Goal: Task Accomplishment & Management: Manage account settings

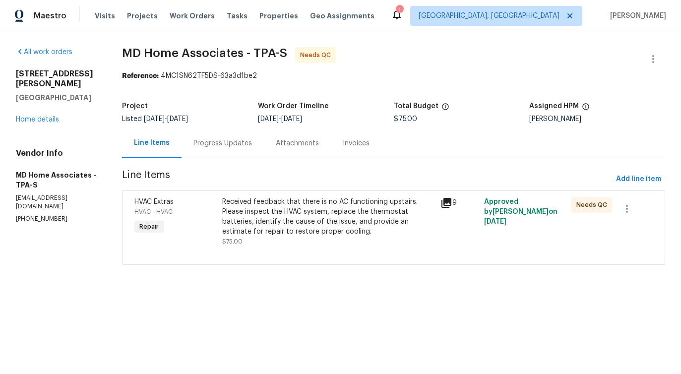
click at [271, 217] on div "Received feedback that there is no AC functioning upstairs. Please inspect the …" at bounding box center [328, 217] width 212 height 40
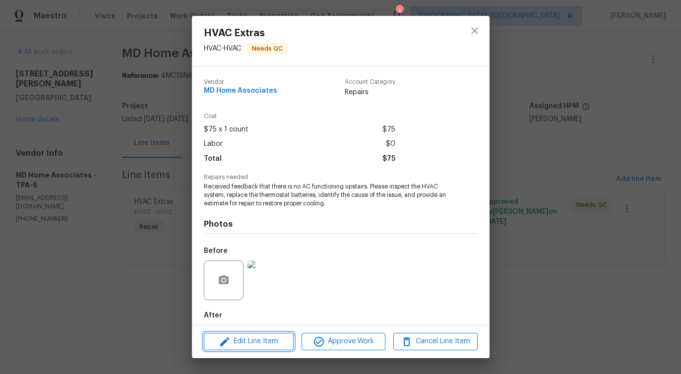
click at [271, 347] on button "Edit Line Item" at bounding box center [249, 341] width 90 height 17
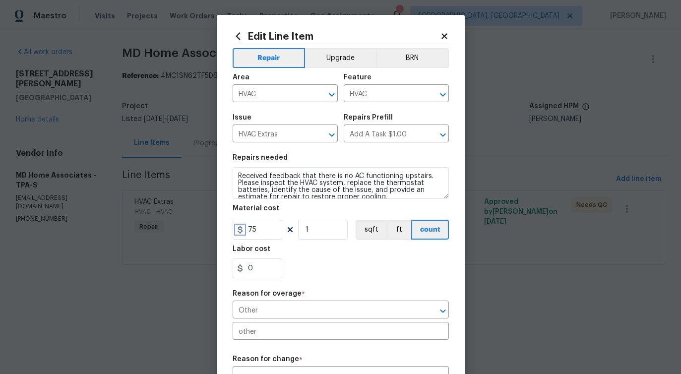
click at [242, 231] on icon at bounding box center [239, 230] width 5 height 8
click at [250, 229] on input "75" at bounding box center [257, 230] width 50 height 20
type input "675"
click at [334, 280] on section "Repairs needed Received feedback that there is no AC functioning upstairs. Plea…" at bounding box center [340, 216] width 216 height 136
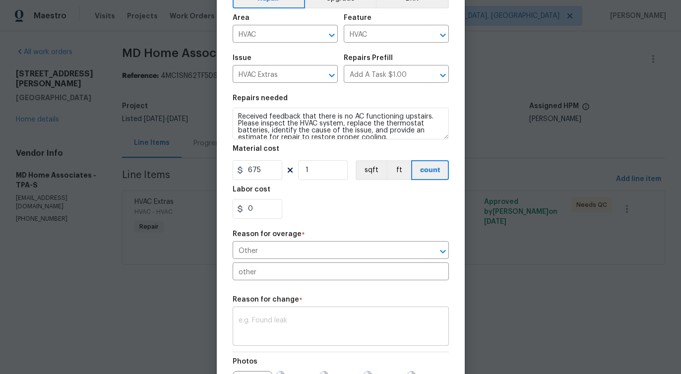
scroll to position [191, 0]
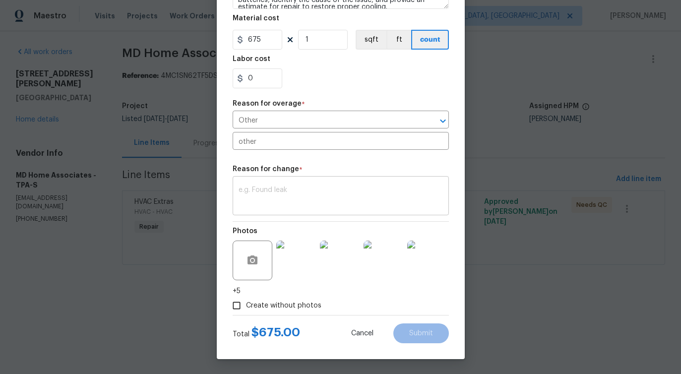
click at [301, 199] on textarea at bounding box center [340, 196] width 204 height 21
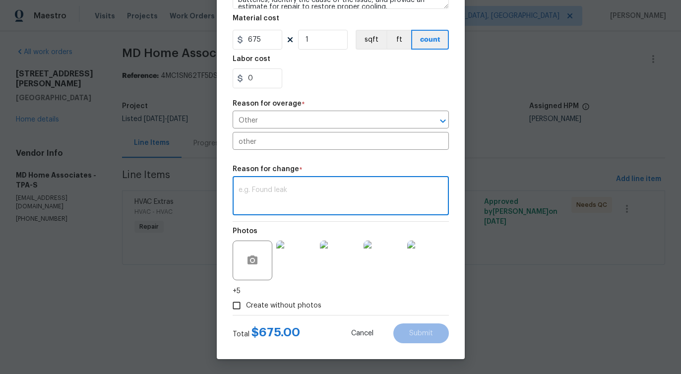
click at [309, 184] on div "x ​" at bounding box center [340, 196] width 216 height 37
paste textarea "(PS) Updated cost per BR team approval."
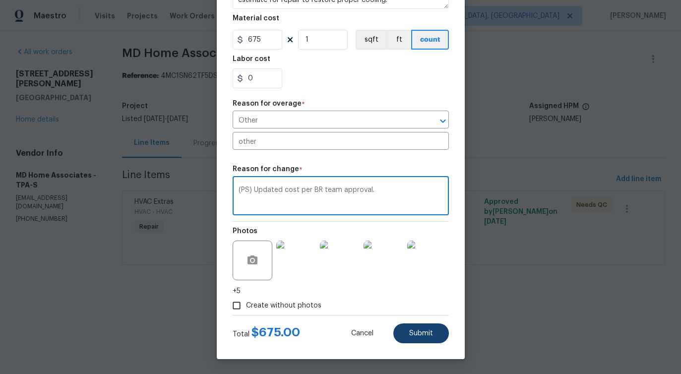
type textarea "(PS) Updated cost per BR team approval."
click at [420, 334] on span "Submit" at bounding box center [421, 333] width 24 height 7
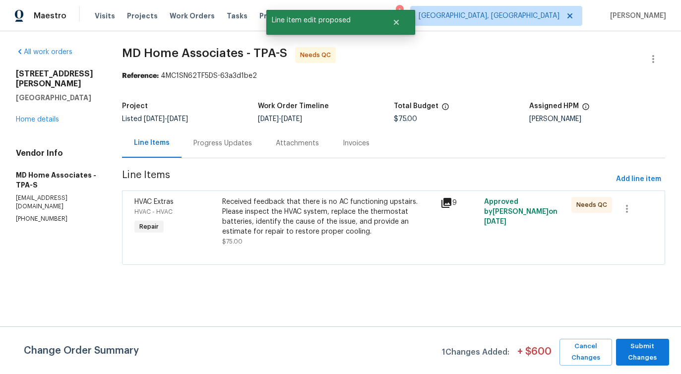
scroll to position [0, 0]
click at [642, 363] on span "Submit Changes" at bounding box center [642, 352] width 43 height 23
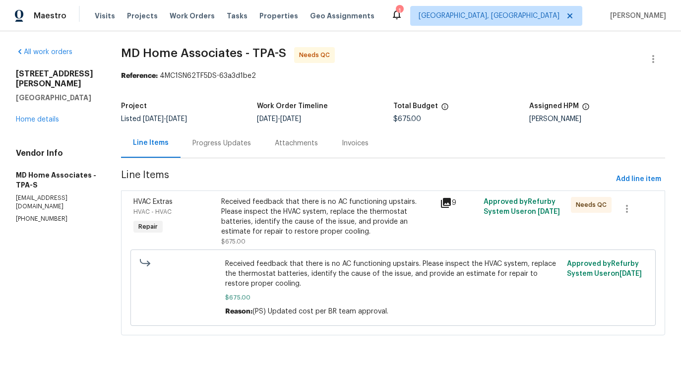
click at [239, 137] on div "Progress Updates" at bounding box center [221, 142] width 82 height 29
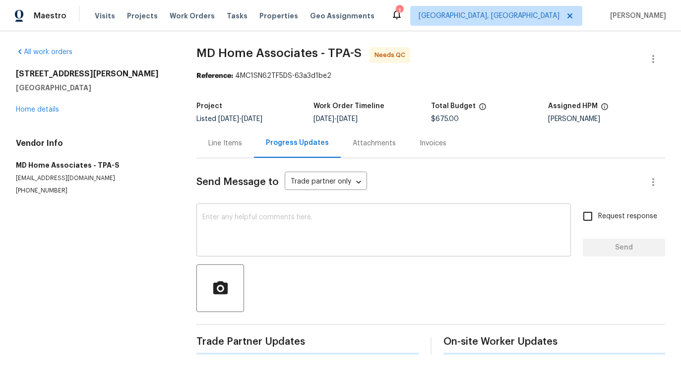
click at [271, 226] on textarea at bounding box center [383, 231] width 362 height 35
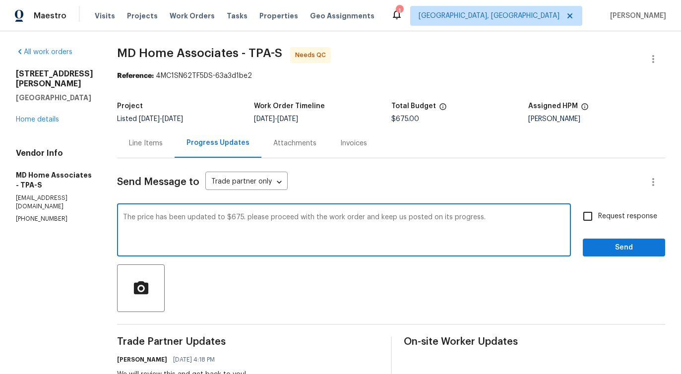
type textarea "The price has been updated to $675. please proceed with the work order and keep…"
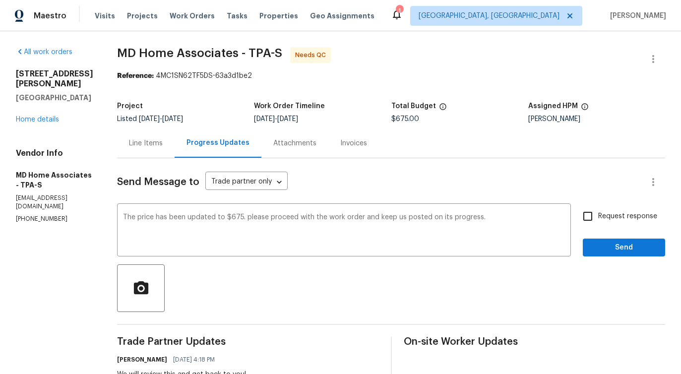
click at [613, 212] on span "Request response" at bounding box center [627, 216] width 59 height 10
click at [598, 212] on input "Request response" at bounding box center [587, 216] width 21 height 21
checkbox input "true"
click at [609, 252] on span "Send" at bounding box center [623, 247] width 66 height 12
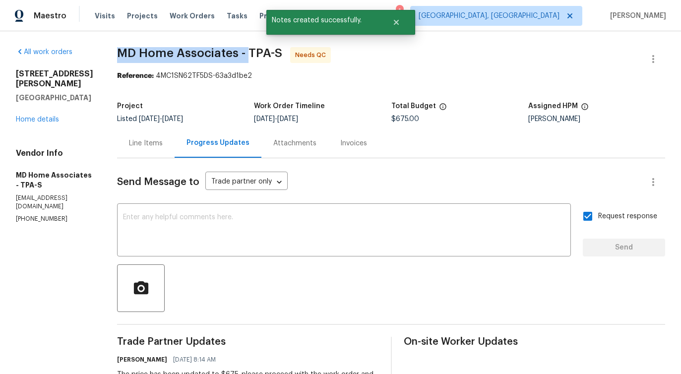
drag, startPoint x: 131, startPoint y: 51, endPoint x: 259, endPoint y: 55, distance: 127.5
click at [259, 55] on span "MD Home Associates - TPA-S" at bounding box center [199, 53] width 165 height 12
copy span "MD Home Associates -"
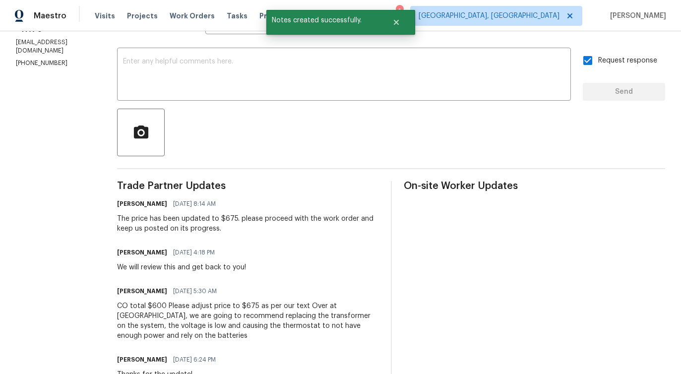
scroll to position [156, 0]
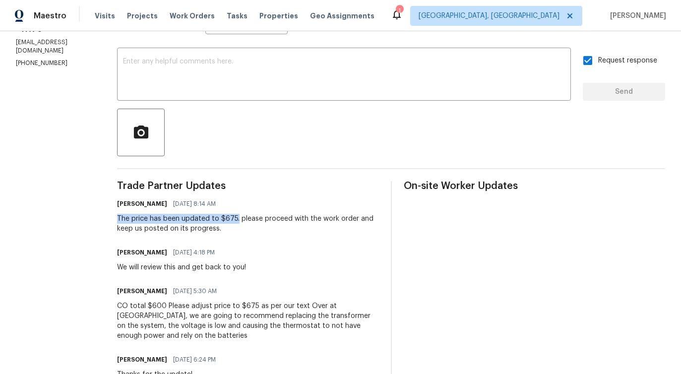
drag, startPoint x: 128, startPoint y: 218, endPoint x: 247, endPoint y: 216, distance: 119.0
click at [247, 216] on div "The price has been updated to $675. please proceed with the work order and keep…" at bounding box center [248, 224] width 262 height 20
copy div "The price has been updated to $675."
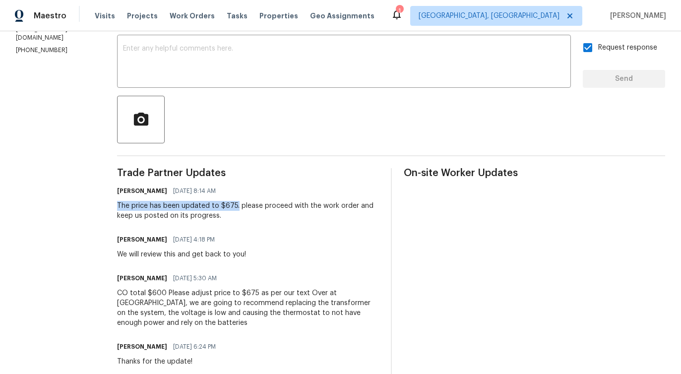
scroll to position [0, 0]
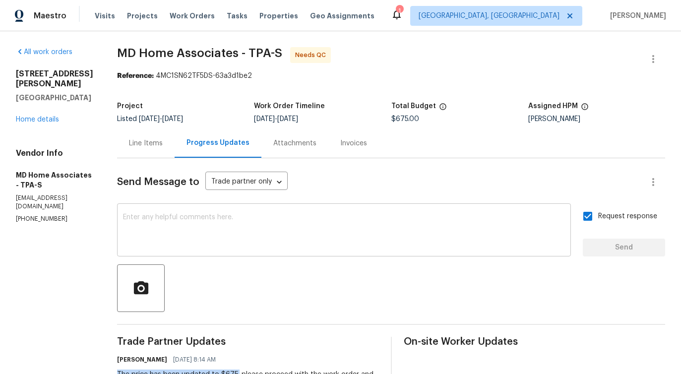
click at [358, 249] on div "x ​" at bounding box center [344, 231] width 454 height 51
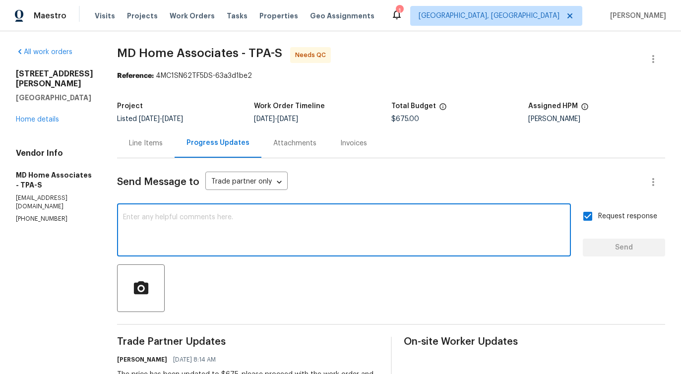
click at [345, 229] on textarea at bounding box center [344, 231] width 442 height 35
click at [332, 226] on textarea at bounding box center [344, 231] width 442 height 35
click at [42, 116] on link "Home details" at bounding box center [37, 119] width 43 height 7
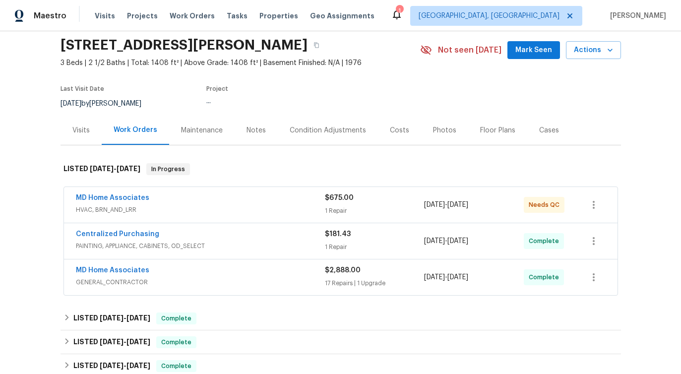
scroll to position [34, 0]
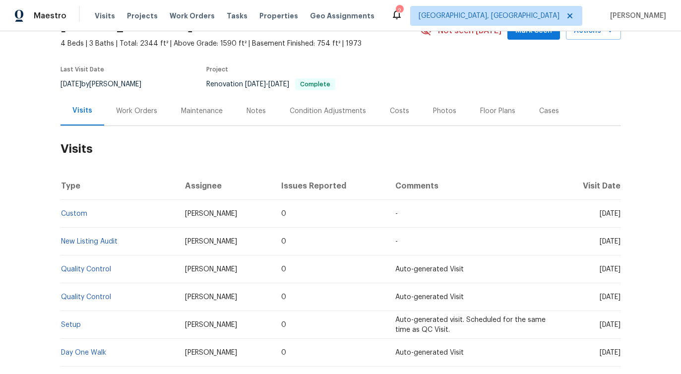
click at [132, 110] on div "Work Orders" at bounding box center [136, 111] width 41 height 10
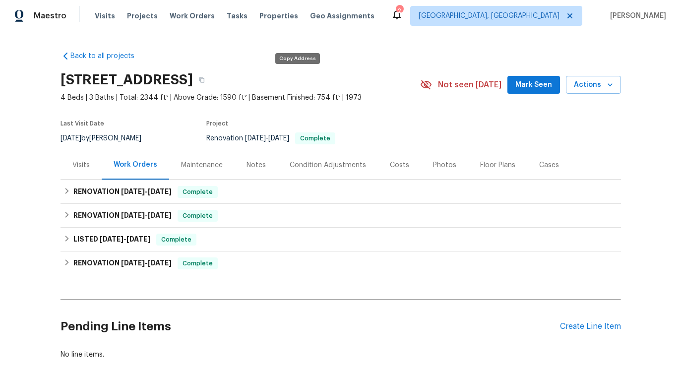
drag, startPoint x: 224, startPoint y: 77, endPoint x: 290, endPoint y: 80, distance: 67.0
click at [290, 80] on div "[STREET_ADDRESS]" at bounding box center [239, 80] width 359 height 26
drag, startPoint x: 180, startPoint y: 78, endPoint x: 217, endPoint y: 80, distance: 37.2
click at [193, 80] on h2 "[STREET_ADDRESS]" at bounding box center [126, 80] width 132 height 10
click at [110, 80] on h2 "[STREET_ADDRESS]" at bounding box center [126, 80] width 132 height 10
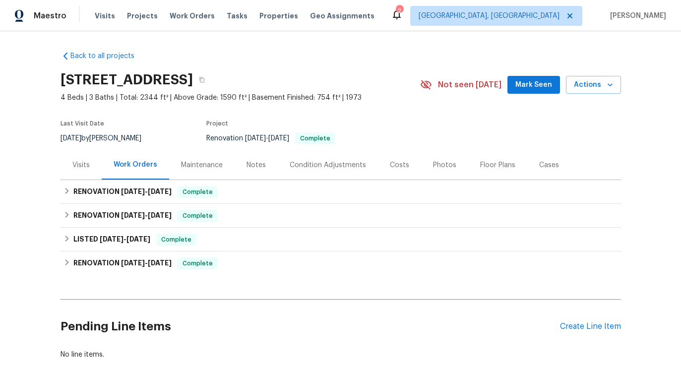
click at [110, 80] on h2 "[STREET_ADDRESS]" at bounding box center [126, 80] width 132 height 10
click at [74, 75] on h2 "[STREET_ADDRESS]" at bounding box center [126, 80] width 132 height 10
click at [120, 78] on h2 "[STREET_ADDRESS]" at bounding box center [126, 80] width 132 height 10
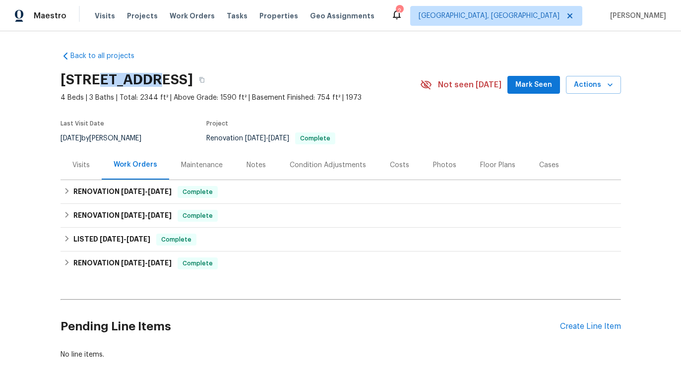
click at [162, 77] on h2 "[STREET_ADDRESS]" at bounding box center [126, 80] width 132 height 10
click at [191, 79] on h2 "9505 Scorpio Ln, Burke, VA 22015" at bounding box center [126, 80] width 132 height 10
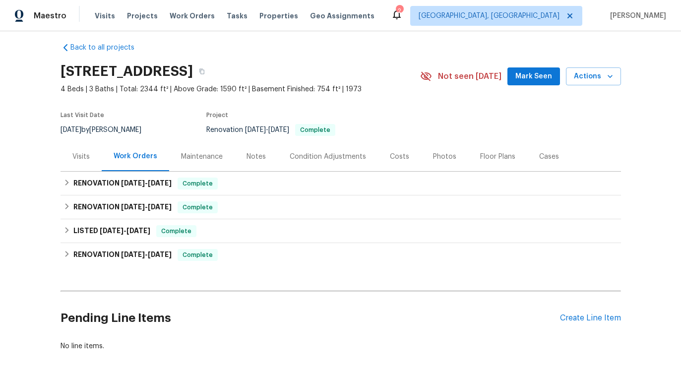
click at [205, 64] on div "9505 Scorpio Ln, Burke, VA 22015" at bounding box center [239, 71] width 359 height 26
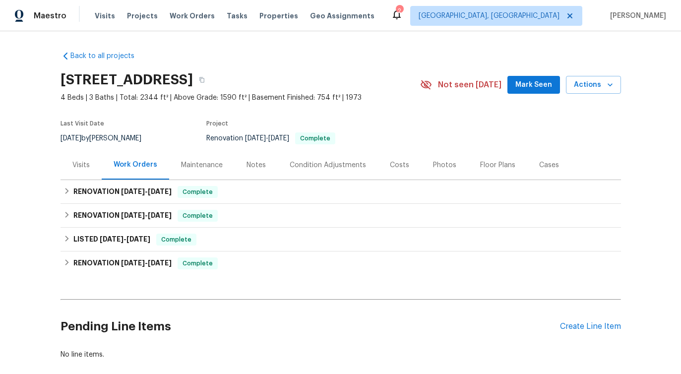
scroll to position [53, 0]
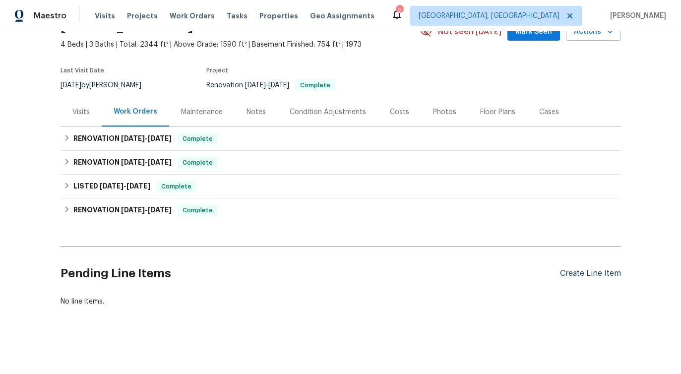
click at [591, 270] on div "Create Line Item" at bounding box center [590, 273] width 61 height 9
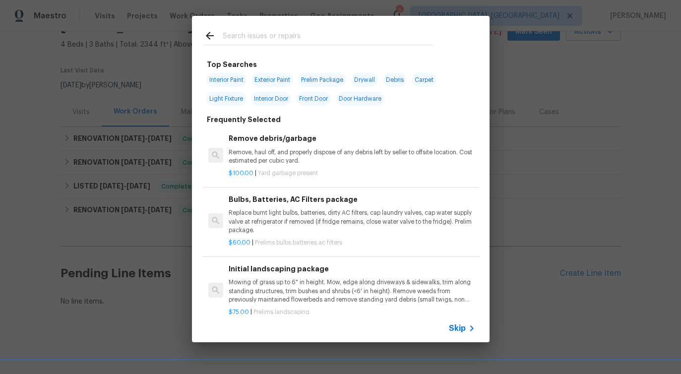
click at [462, 329] on span "Skip" at bounding box center [457, 328] width 17 height 10
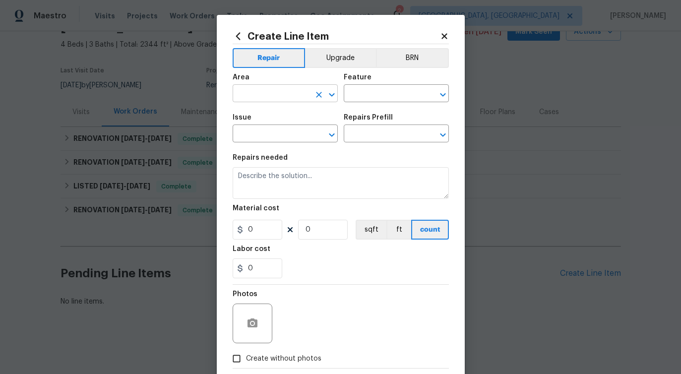
click at [311, 101] on div "​" at bounding box center [284, 94] width 105 height 15
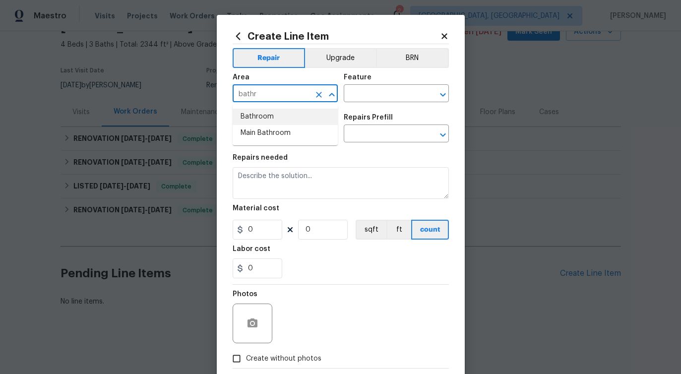
click at [284, 116] on li "Bathroom" at bounding box center [284, 117] width 105 height 16
type input "Bathroom"
click at [397, 87] on input "text" at bounding box center [382, 94] width 77 height 15
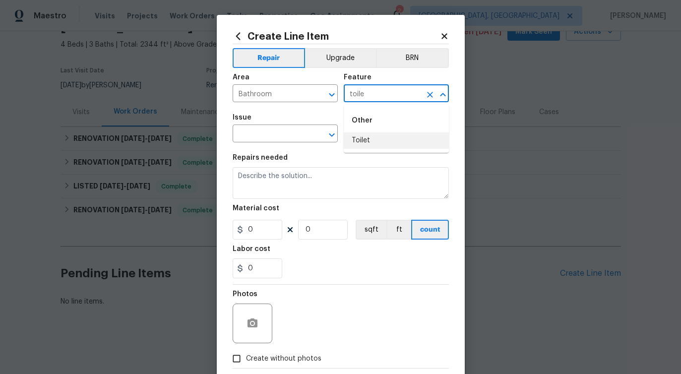
click at [366, 146] on li "Toilet" at bounding box center [396, 140] width 105 height 16
type input "Toilet"
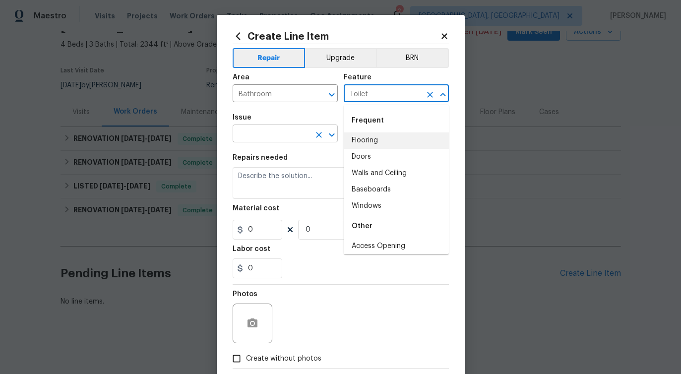
click at [254, 137] on input "text" at bounding box center [270, 134] width 77 height 15
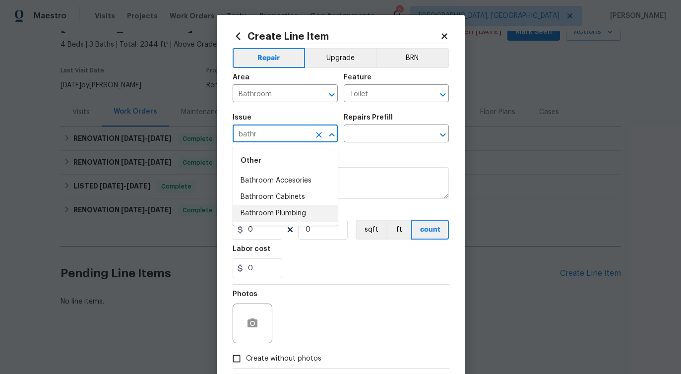
click at [279, 211] on li "Bathroom Plumbing" at bounding box center [284, 213] width 105 height 16
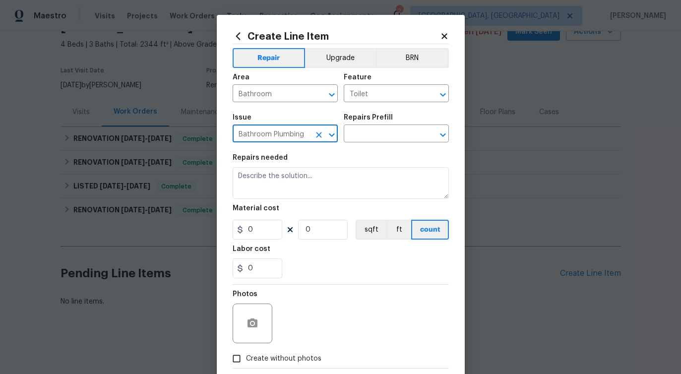
type input "Bathroom Plumbing"
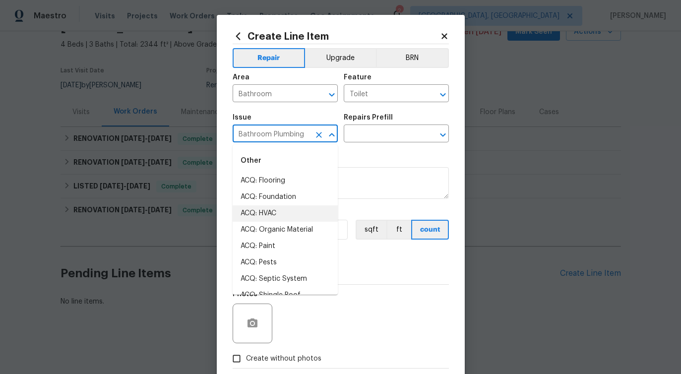
click at [388, 146] on div "Issue Bathroom Plumbing ​ Repairs Prefill ​" at bounding box center [340, 128] width 216 height 40
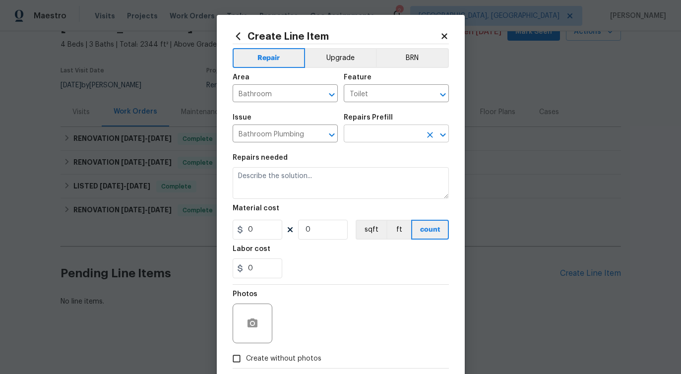
click at [389, 142] on input "text" at bounding box center [382, 134] width 77 height 15
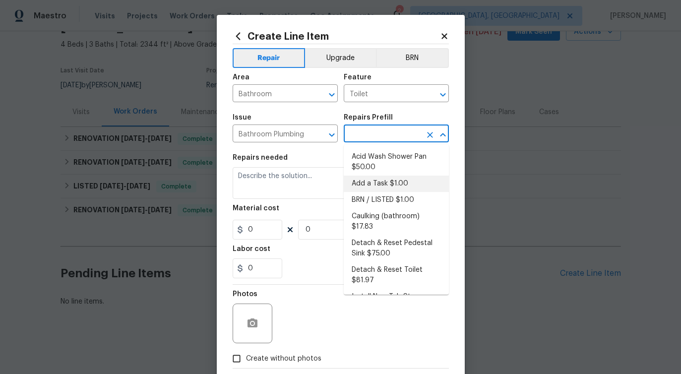
click at [370, 185] on li "Add a Task $1.00" at bounding box center [396, 183] width 105 height 16
type input "Plumbing"
type input "Add a Task $1.00"
type textarea "HPM to detail"
type input "1"
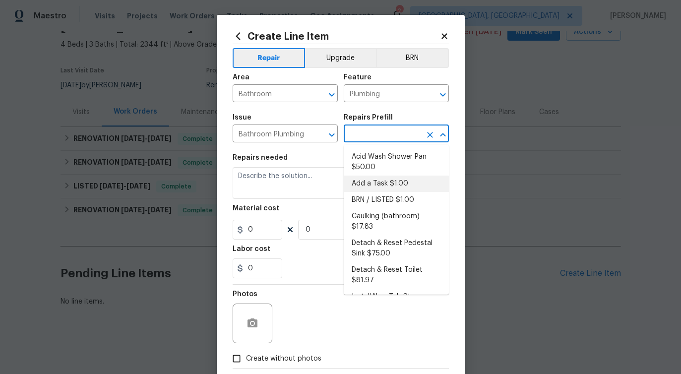
type input "1"
click at [267, 181] on textarea "HPM to detail" at bounding box center [340, 183] width 216 height 32
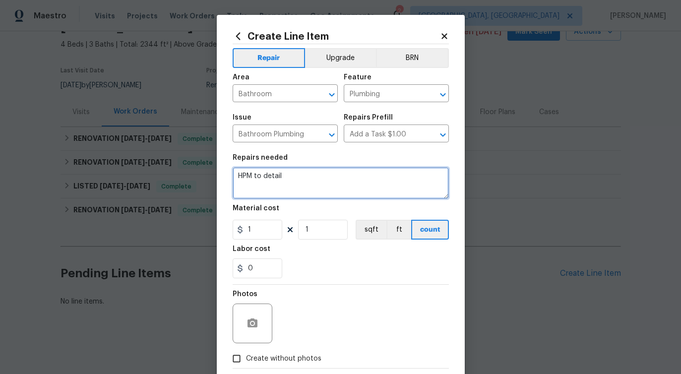
click at [267, 181] on textarea "HPM to detail" at bounding box center [340, 183] width 216 height 32
paste textarea "Received feedback that the toilet in the bathroom is not working. Please inspec…"
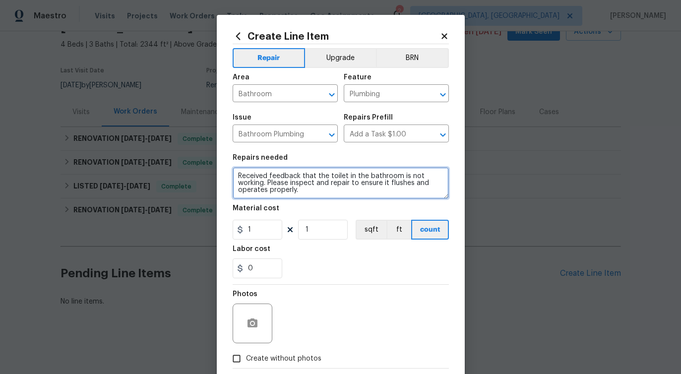
type textarea "Received feedback that the toilet in the bathroom is not working. Please inspec…"
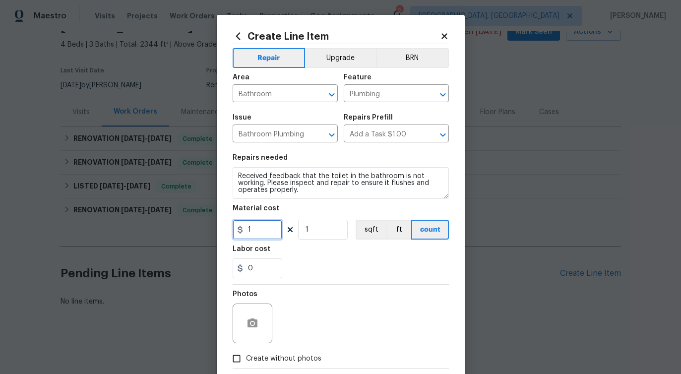
click at [263, 231] on input "1" at bounding box center [257, 230] width 50 height 20
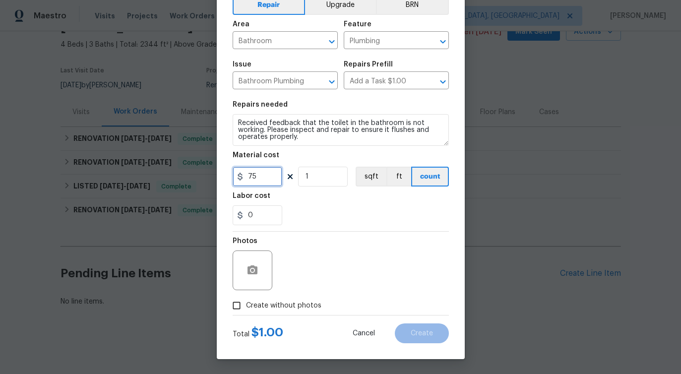
type input "75"
click at [276, 304] on span "Create without photos" at bounding box center [283, 305] width 75 height 10
click at [246, 304] on input "Create without photos" at bounding box center [236, 305] width 19 height 19
checkbox input "true"
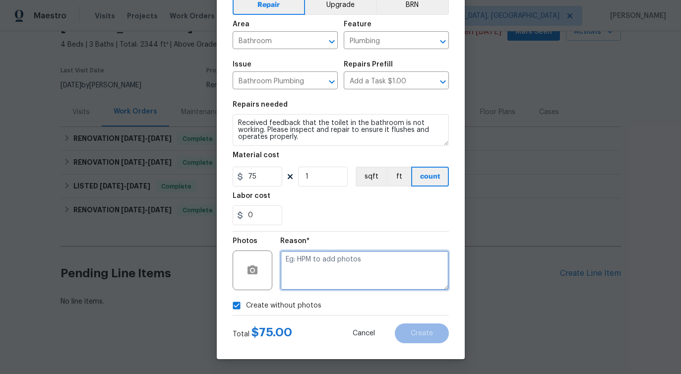
click at [327, 263] on textarea at bounding box center [364, 270] width 169 height 40
type textarea "verbiage updated"
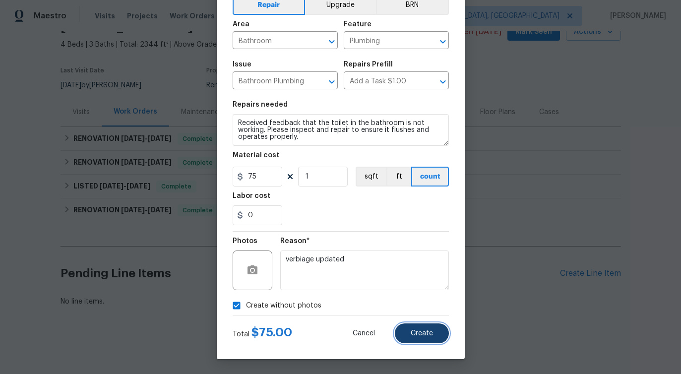
click at [411, 330] on span "Create" at bounding box center [421, 333] width 22 height 7
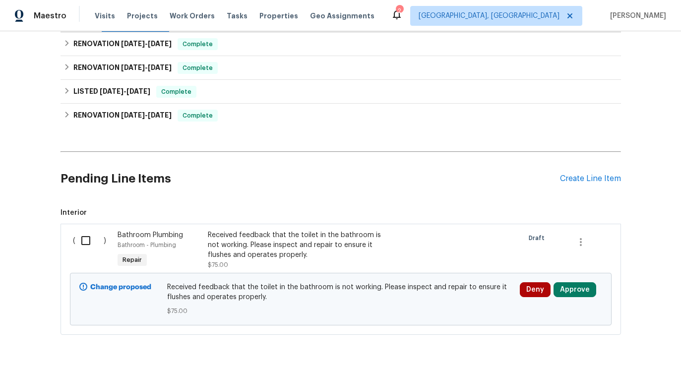
scroll to position [176, 0]
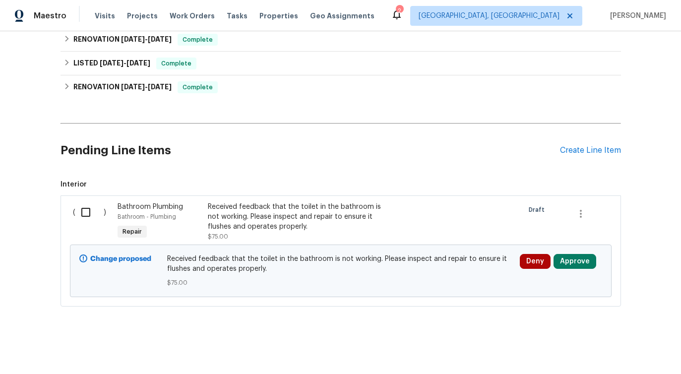
click at [87, 214] on input "checkbox" at bounding box center [89, 212] width 28 height 21
checkbox input "true"
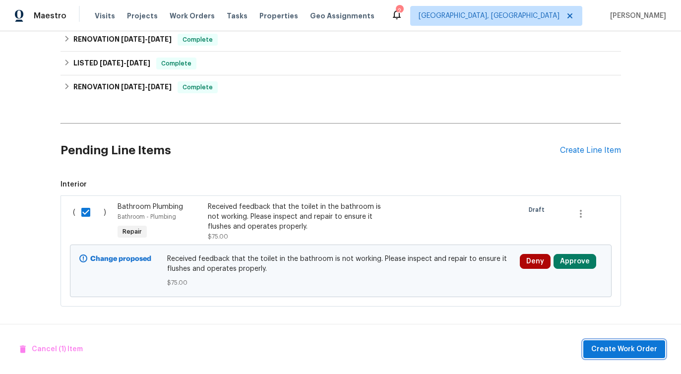
click at [617, 343] on span "Create Work Order" at bounding box center [624, 349] width 66 height 12
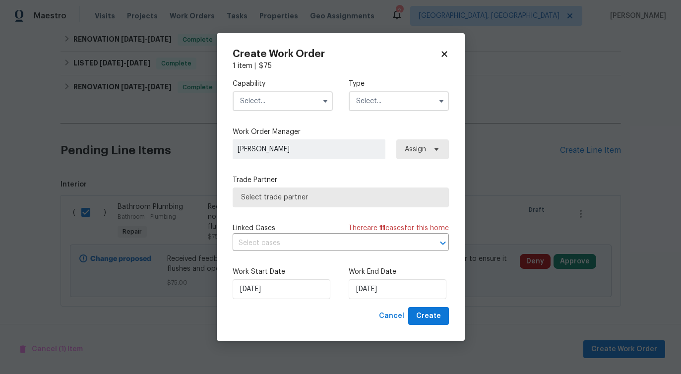
click at [292, 100] on input "text" at bounding box center [282, 101] width 100 height 20
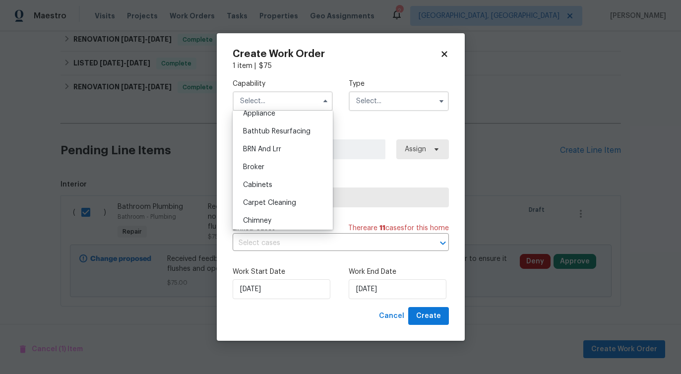
scroll to position [0, 0]
click at [283, 131] on div "Handyman" at bounding box center [282, 133] width 95 height 18
type input "Handyman"
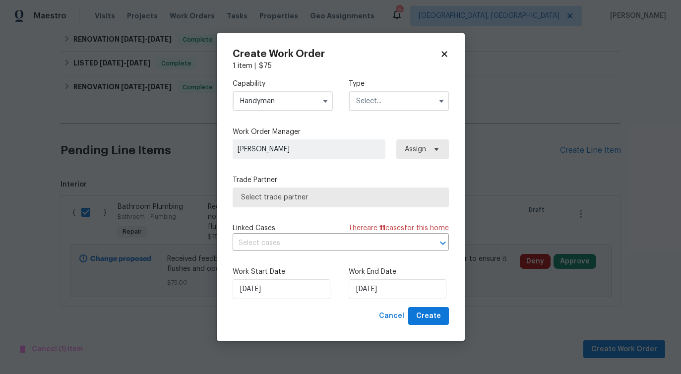
click at [383, 100] on input "text" at bounding box center [398, 101] width 100 height 20
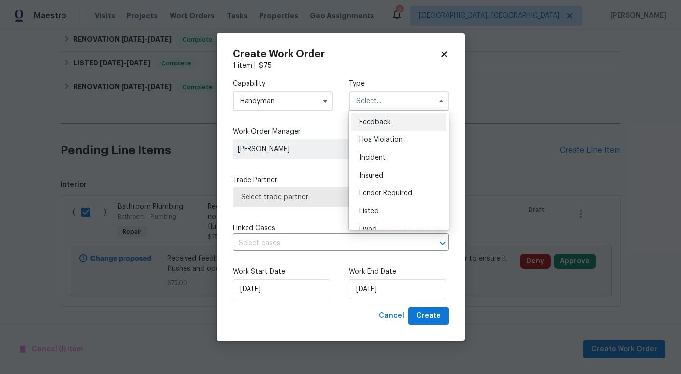
click at [374, 117] on div "Feedback" at bounding box center [398, 122] width 95 height 18
type input "Feedback"
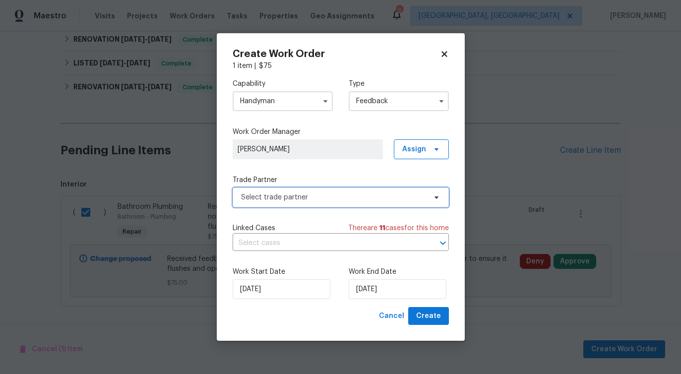
click at [287, 203] on span "Select trade partner" at bounding box center [340, 197] width 216 height 20
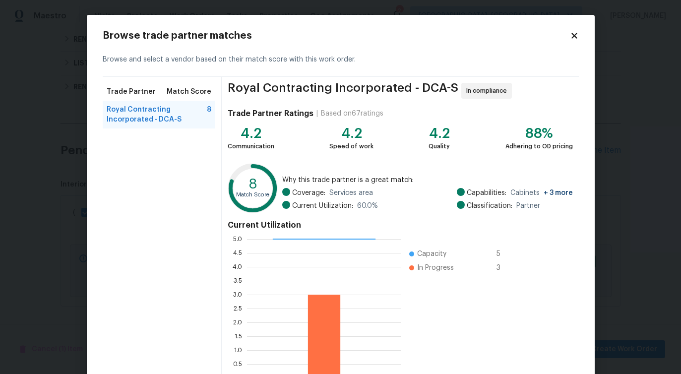
scroll to position [63, 0]
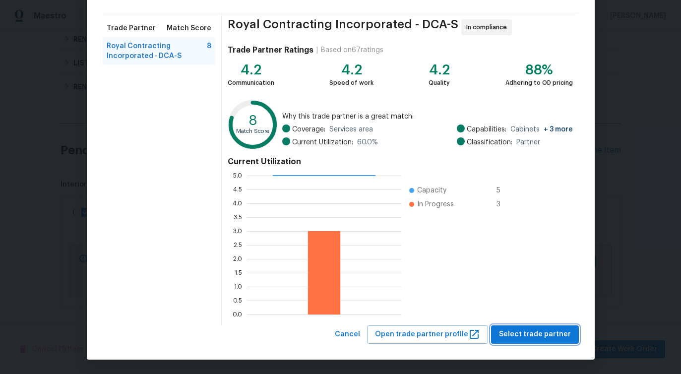
click at [538, 334] on span "Select trade partner" at bounding box center [535, 334] width 72 height 12
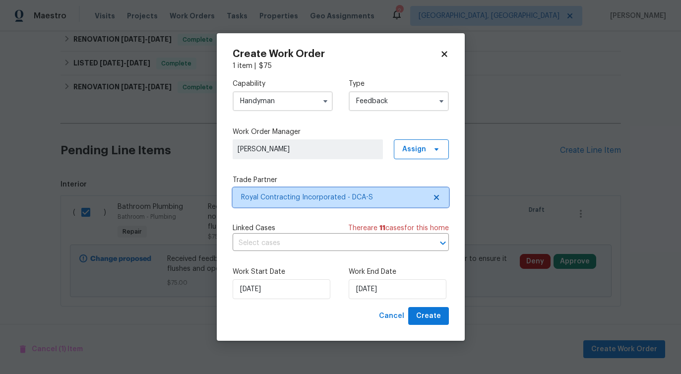
scroll to position [0, 0]
click at [257, 245] on input "text" at bounding box center [326, 242] width 188 height 15
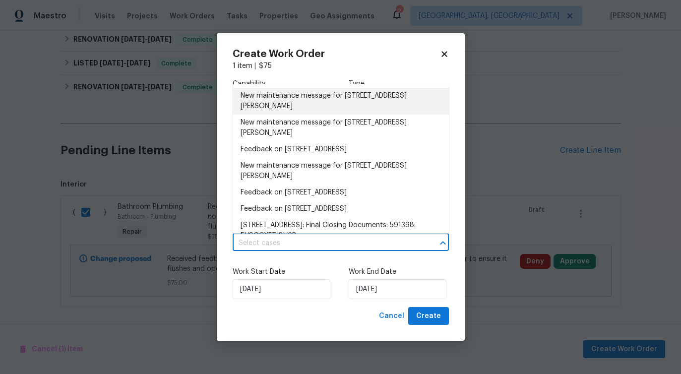
click at [285, 103] on li "New maintenance message for 9505 Scorpio Ln , Burke, VA 22015" at bounding box center [340, 101] width 216 height 27
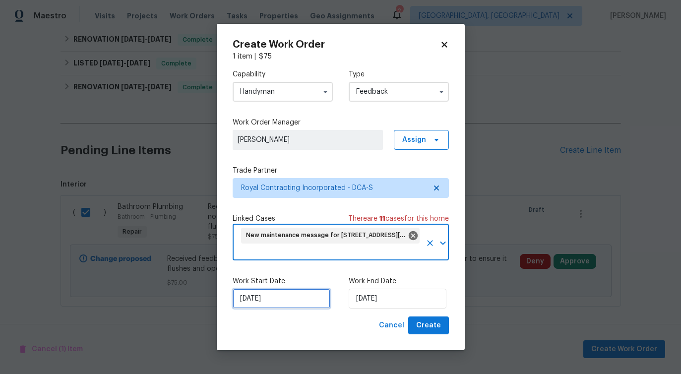
click at [257, 301] on input "[DATE]" at bounding box center [281, 299] width 98 height 20
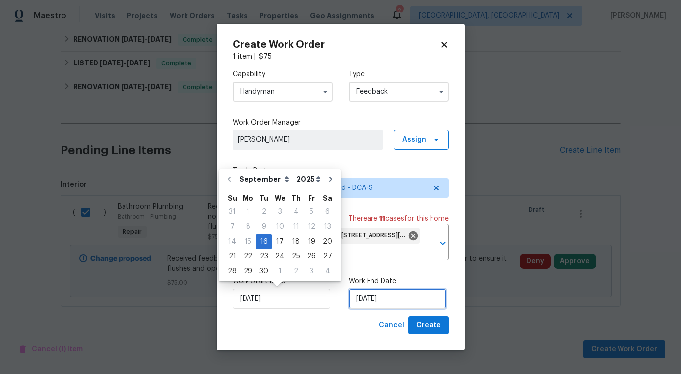
click at [364, 304] on input "[DATE]" at bounding box center [397, 299] width 98 height 20
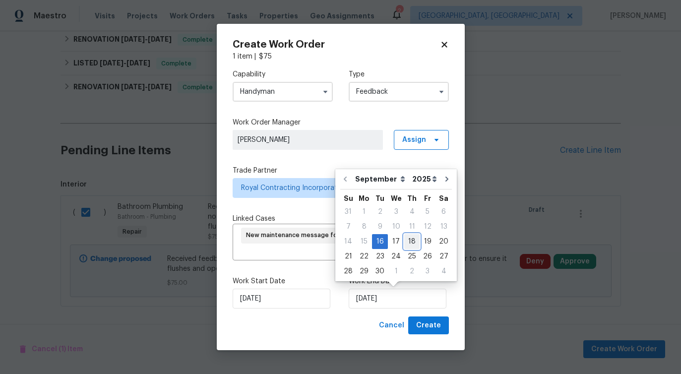
click at [412, 237] on div "18" at bounding box center [411, 241] width 15 height 14
type input "[DATE]"
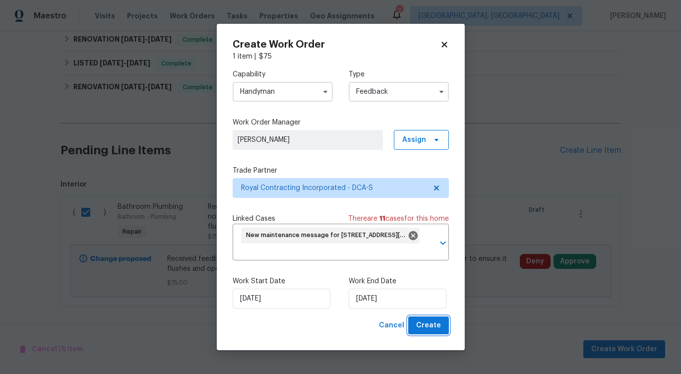
click at [432, 330] on span "Create" at bounding box center [428, 325] width 25 height 12
checkbox input "false"
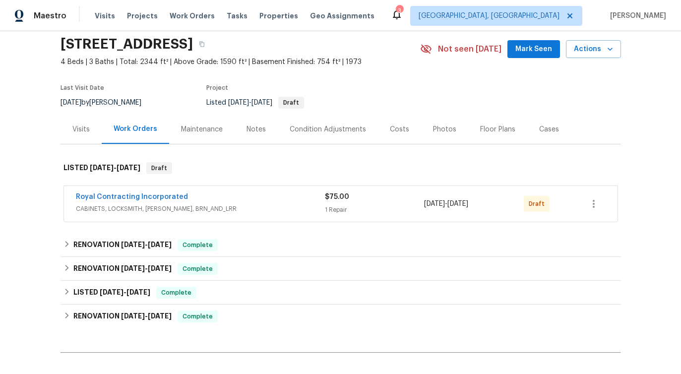
scroll to position [47, 0]
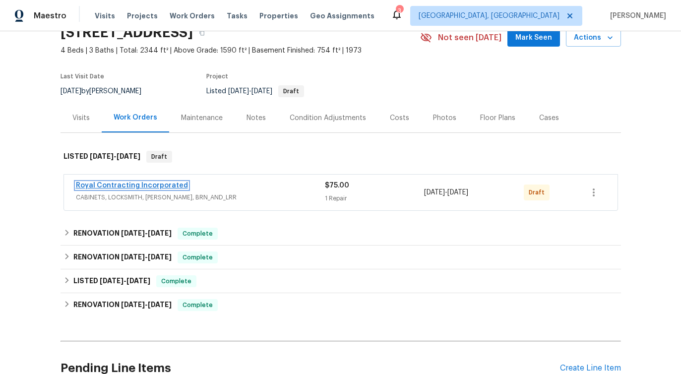
click at [134, 186] on link "Royal Contracting Incorporated" at bounding box center [132, 185] width 112 height 7
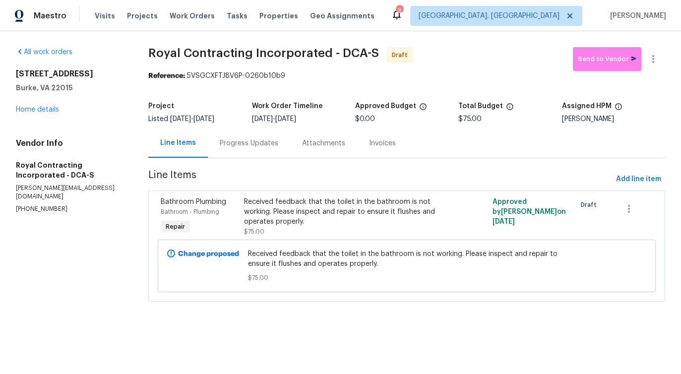
click at [254, 155] on div "Progress Updates" at bounding box center [249, 142] width 82 height 29
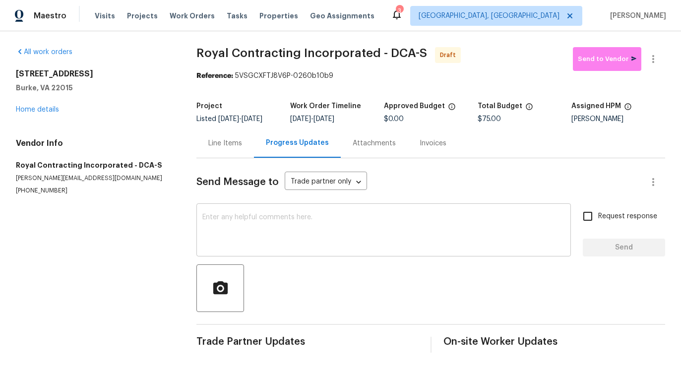
click at [344, 220] on textarea at bounding box center [383, 231] width 362 height 35
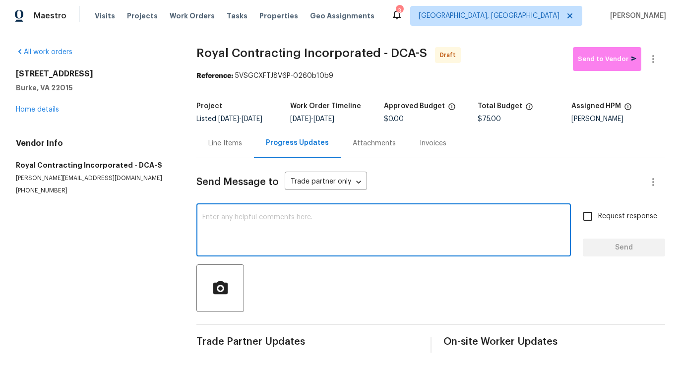
paste textarea "Hi this is Pavithra with Opendoor. I’m confirming you received the WO for the p…"
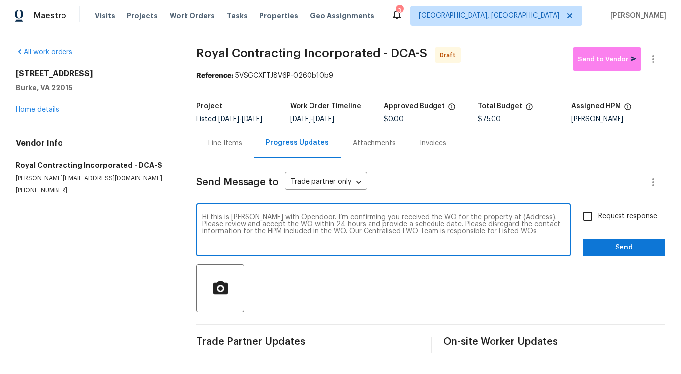
click at [500, 217] on textarea "Hi this is Pavithra with Opendoor. I’m confirming you received the WO for the p…" at bounding box center [383, 231] width 362 height 35
click at [500, 217] on textarea "Hi this is [PERSON_NAME] with Opendoor. I’m confirming you received the WO for …" at bounding box center [383, 231] width 362 height 35
paste textarea "9505 Scorpio Ln, Burke, VA 22015"
type textarea "Hi this is Pavithra with Opendoor. I’m confirming you received the WO for the p…"
click at [600, 217] on span "Request response" at bounding box center [627, 216] width 59 height 10
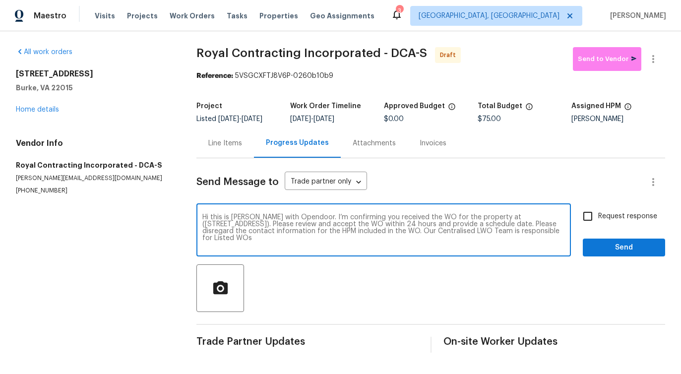
click at [598, 217] on input "Request response" at bounding box center [587, 216] width 21 height 21
checkbox input "true"
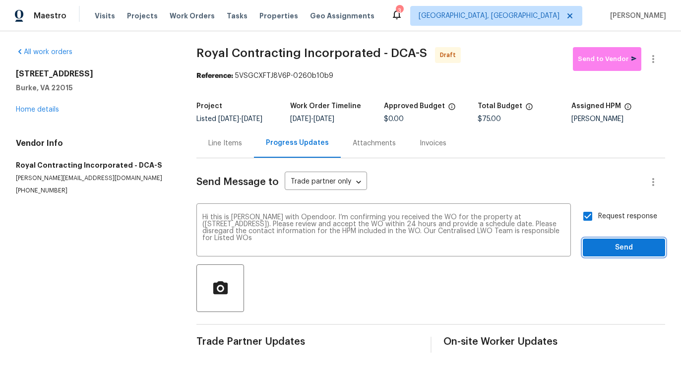
click at [611, 252] on span "Send" at bounding box center [623, 247] width 66 height 12
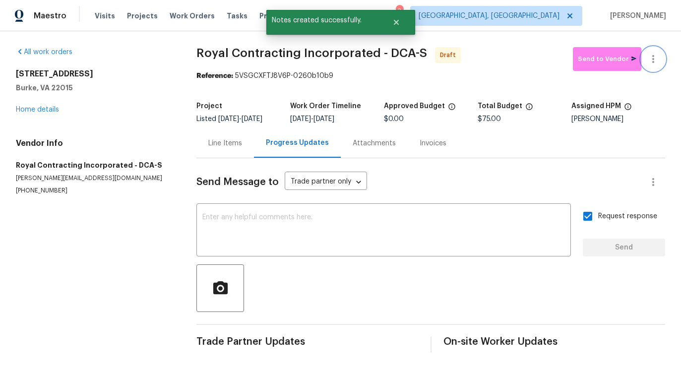
click at [654, 62] on icon "button" at bounding box center [653, 59] width 12 height 12
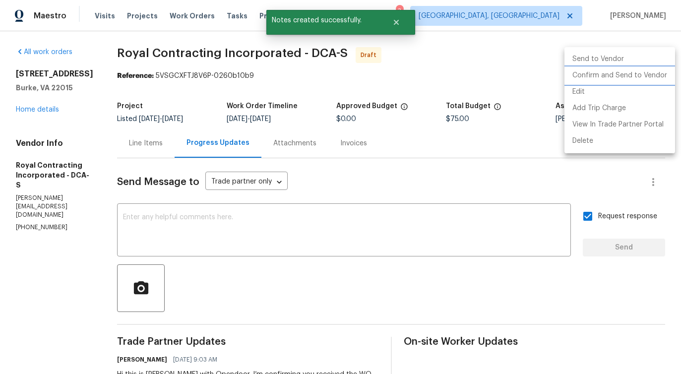
click at [610, 74] on li "Confirm and Send to Vendor" at bounding box center [619, 75] width 111 height 16
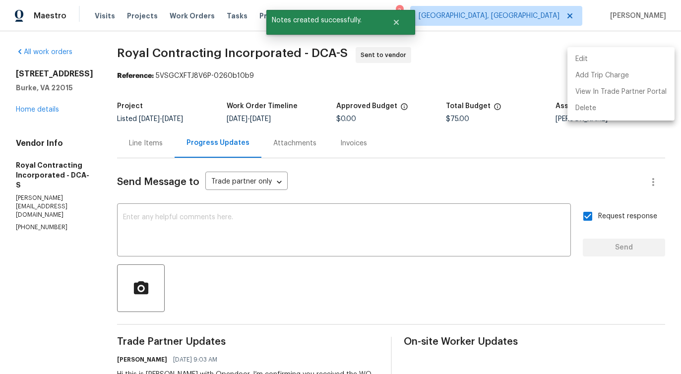
click at [310, 232] on div at bounding box center [340, 187] width 681 height 374
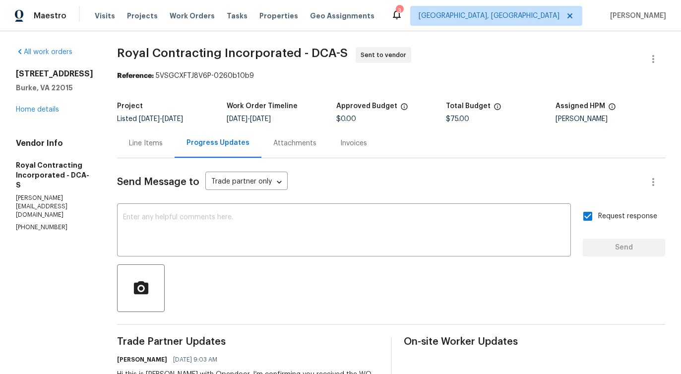
click at [150, 143] on div "Line Items" at bounding box center [146, 143] width 34 height 10
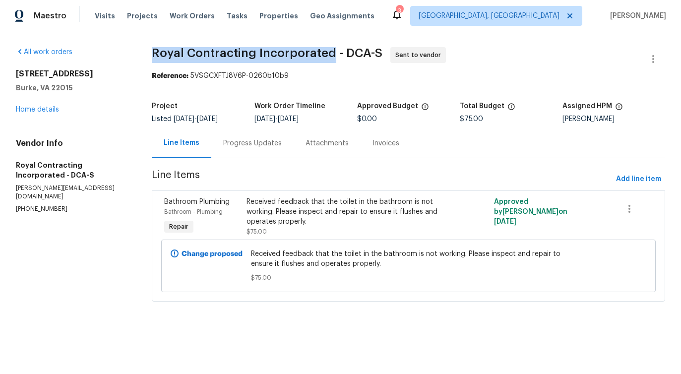
drag, startPoint x: 153, startPoint y: 49, endPoint x: 332, endPoint y: 49, distance: 179.0
click at [332, 49] on span "Royal Contracting Incorporated - DCA-S" at bounding box center [267, 53] width 231 height 12
copy span "Royal Contracting Incorporated"
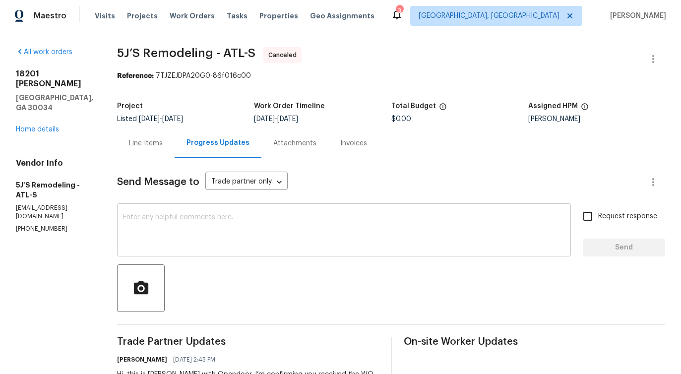
click at [149, 246] on textarea at bounding box center [344, 231] width 442 height 35
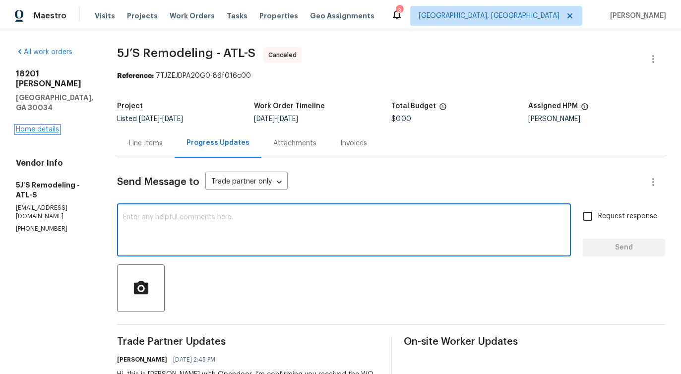
click at [43, 126] on link "Home details" at bounding box center [37, 129] width 43 height 7
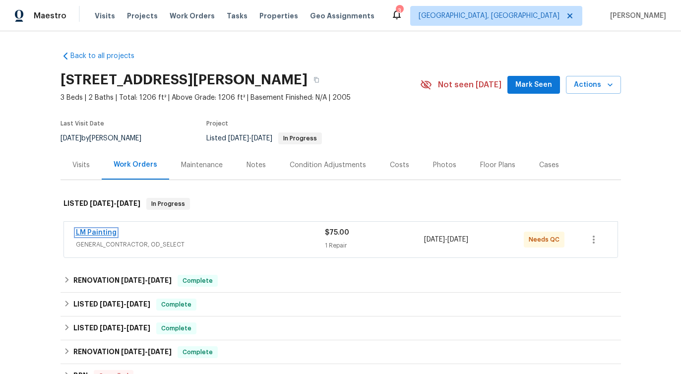
click at [84, 231] on link "LM Painting" at bounding box center [96, 232] width 41 height 7
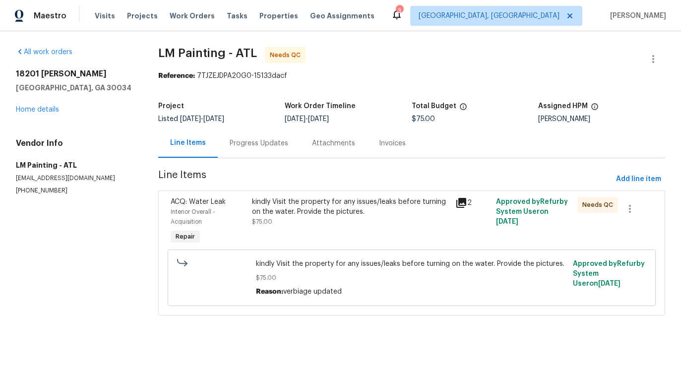
click at [300, 220] on div "kindly Visit the property for any issues/leaks before turning on the water. Pro…" at bounding box center [350, 212] width 197 height 30
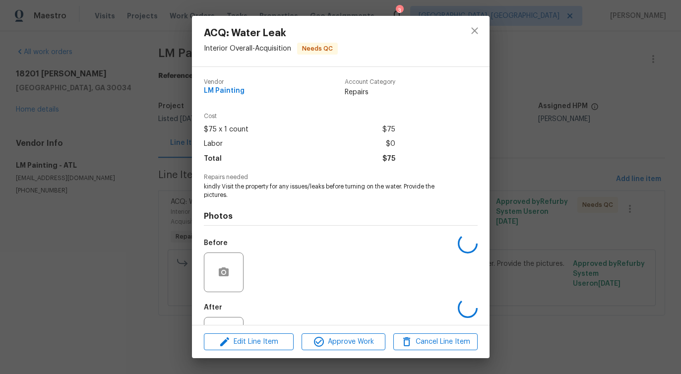
scroll to position [42, 0]
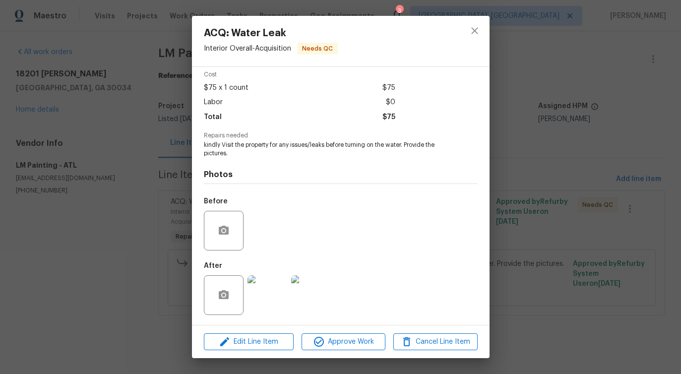
click at [273, 284] on img at bounding box center [267, 295] width 40 height 40
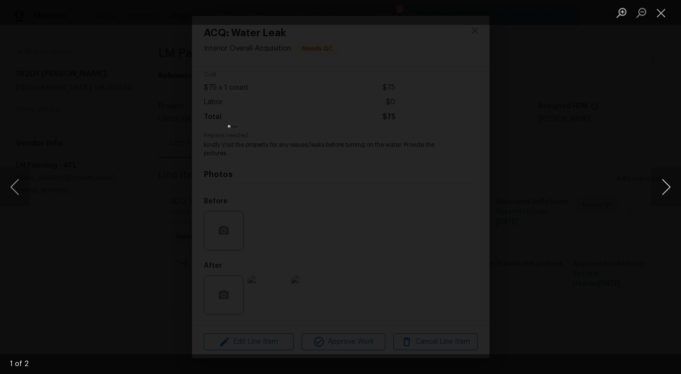
click at [660, 186] on button "Next image" at bounding box center [666, 187] width 30 height 40
click at [654, 21] on button "Close lightbox" at bounding box center [661, 12] width 20 height 17
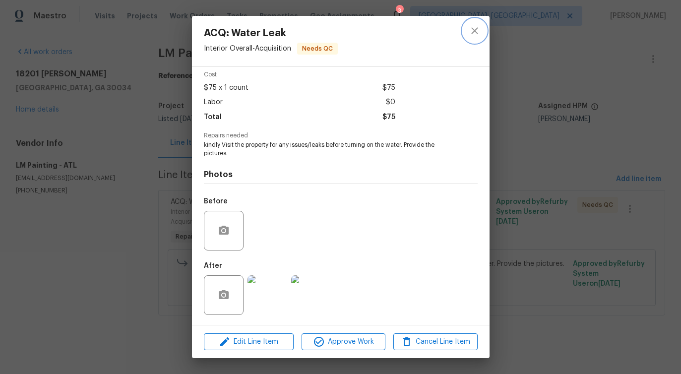
click at [466, 30] on button "close" at bounding box center [475, 31] width 24 height 24
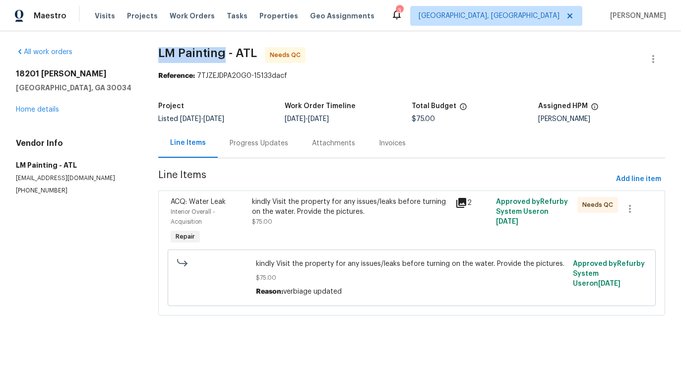
drag, startPoint x: 159, startPoint y: 58, endPoint x: 221, endPoint y: 57, distance: 62.5
click at [221, 57] on span "LM Painting - ATL" at bounding box center [207, 53] width 99 height 12
drag, startPoint x: 237, startPoint y: 51, endPoint x: 260, endPoint y: 51, distance: 22.8
click at [260, 51] on span "LM Painting - ATL Needs QC" at bounding box center [399, 59] width 483 height 24
click at [201, 52] on span "LM Painting - ATL" at bounding box center [207, 53] width 99 height 12
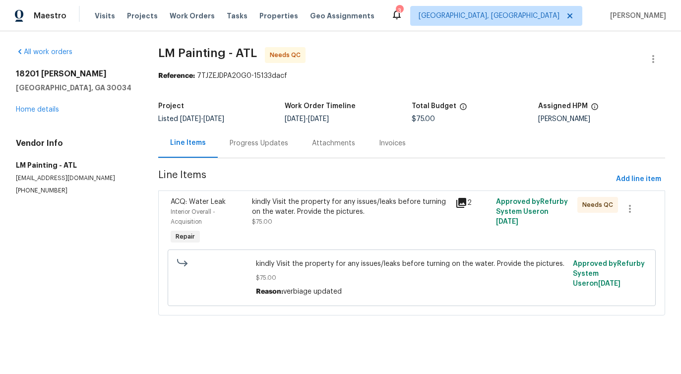
click at [201, 52] on span "LM Painting - ATL" at bounding box center [207, 53] width 99 height 12
click at [165, 50] on span "LM Painting - ATL" at bounding box center [207, 53] width 99 height 12
drag, startPoint x: 179, startPoint y: 52, endPoint x: 225, endPoint y: 54, distance: 46.1
click at [225, 54] on span "LM Painting - ATL" at bounding box center [207, 53] width 99 height 12
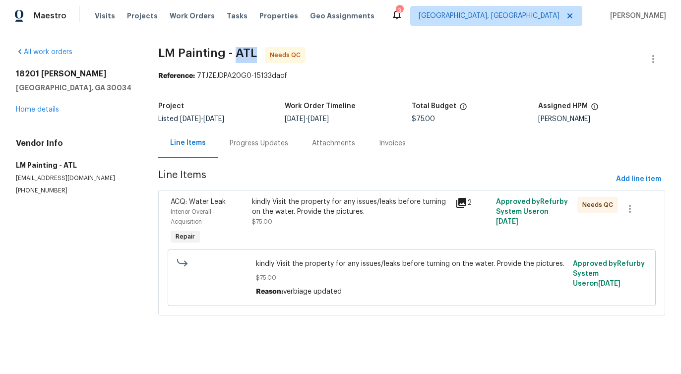
drag, startPoint x: 237, startPoint y: 53, endPoint x: 253, endPoint y: 54, distance: 15.9
click at [253, 54] on span "LM Painting - ATL" at bounding box center [207, 53] width 99 height 12
drag, startPoint x: 159, startPoint y: 52, endPoint x: 228, endPoint y: 51, distance: 68.9
click at [228, 51] on span "LM Painting - ATL" at bounding box center [207, 53] width 99 height 12
click at [167, 55] on span "LM Painting - ATL" at bounding box center [207, 53] width 99 height 12
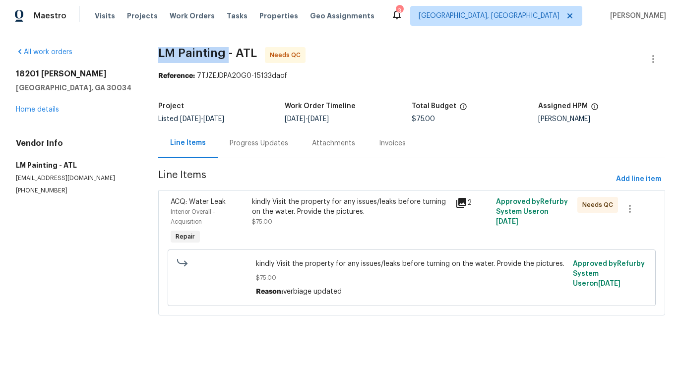
drag, startPoint x: 161, startPoint y: 52, endPoint x: 227, endPoint y: 51, distance: 65.9
click at [227, 51] on span "LM Painting - ATL" at bounding box center [207, 53] width 99 height 12
click at [169, 46] on div "All work orders 18201 Waldrop Cv Decatur, GA 30034 Home details Vendor Info LM …" at bounding box center [340, 187] width 681 height 312
drag, startPoint x: 160, startPoint y: 52, endPoint x: 222, endPoint y: 54, distance: 62.5
click at [222, 54] on span "LM Painting - ATL" at bounding box center [207, 53] width 99 height 12
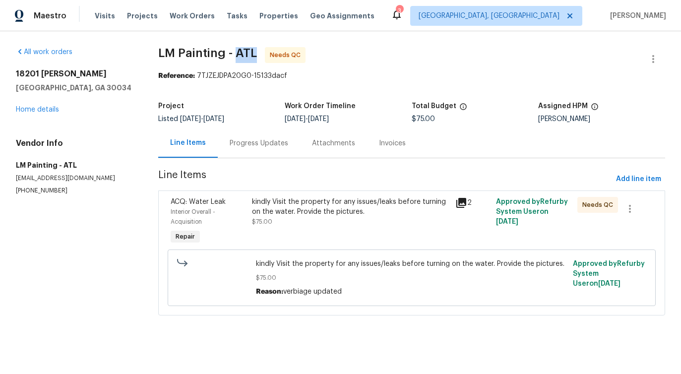
drag, startPoint x: 235, startPoint y: 53, endPoint x: 255, endPoint y: 54, distance: 20.3
click at [255, 54] on span "LM Painting - ATL Needs QC" at bounding box center [399, 59] width 483 height 24
click at [233, 69] on span "LM Painting - ATL Needs QC" at bounding box center [399, 59] width 483 height 24
drag, startPoint x: 235, startPoint y: 53, endPoint x: 254, endPoint y: 56, distance: 18.7
click at [254, 56] on span "LM Painting - ATL" at bounding box center [207, 53] width 99 height 12
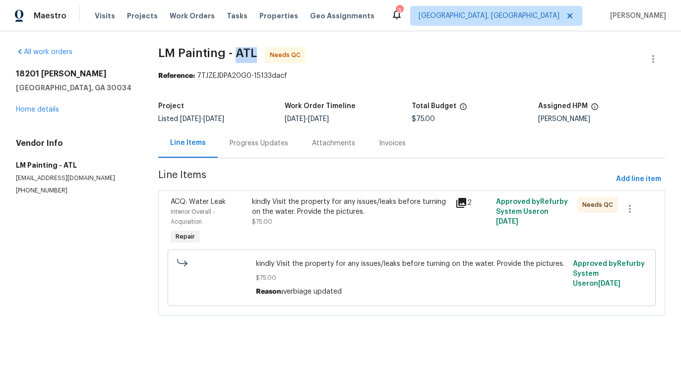
click at [258, 149] on div "Progress Updates" at bounding box center [259, 142] width 82 height 29
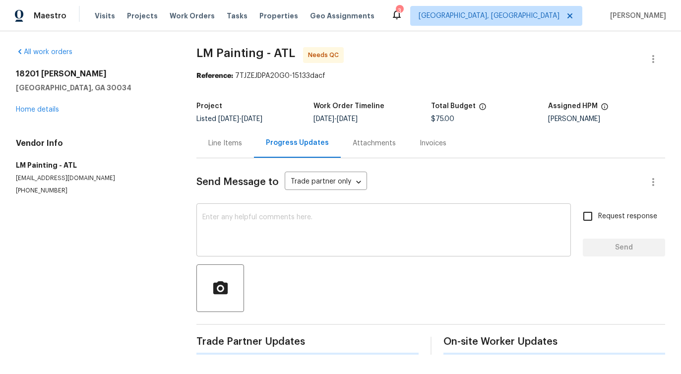
click at [262, 254] on div "x ​" at bounding box center [383, 231] width 374 height 51
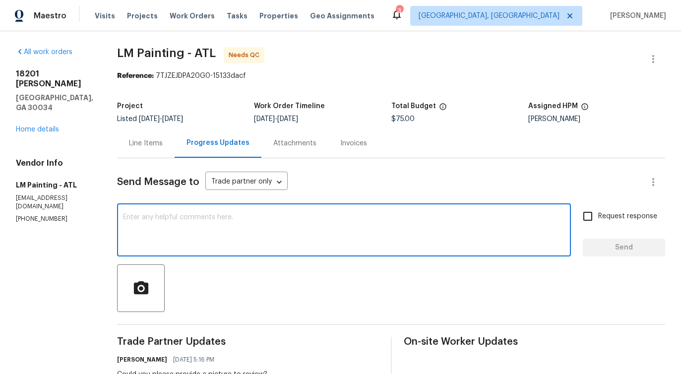
click at [174, 150] on div "Line Items" at bounding box center [146, 142] width 58 height 29
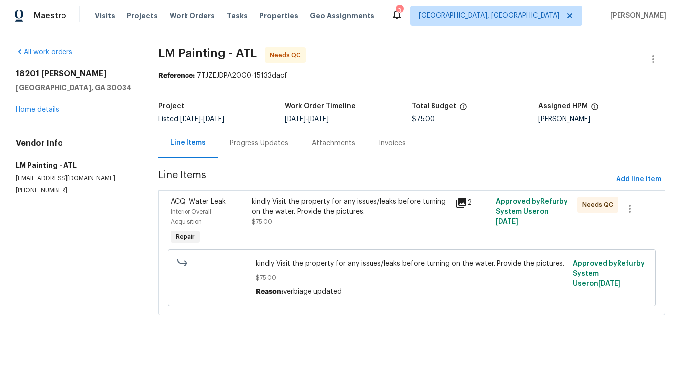
click at [241, 145] on div "Progress Updates" at bounding box center [259, 143] width 58 height 10
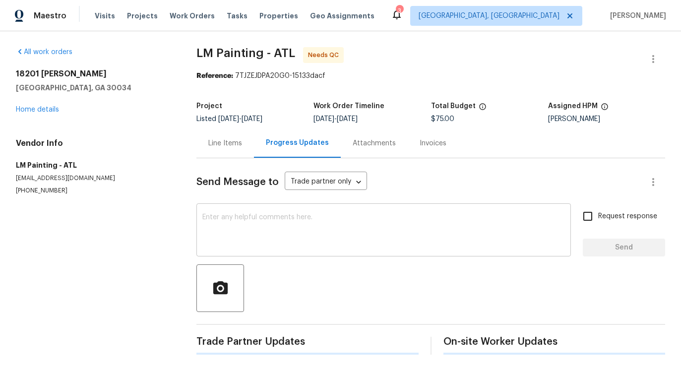
click at [251, 213] on div "x ​" at bounding box center [383, 231] width 374 height 51
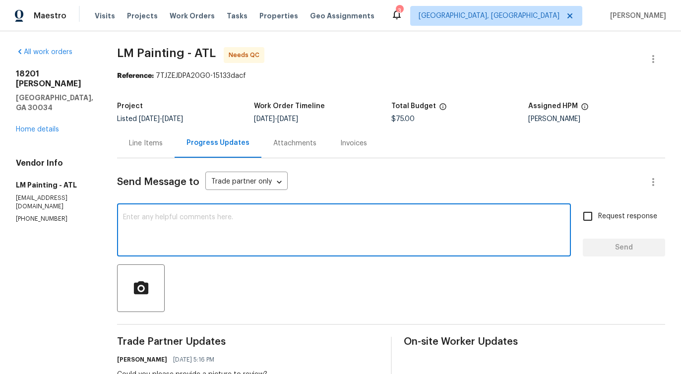
click at [251, 213] on div "x ​" at bounding box center [344, 231] width 454 height 51
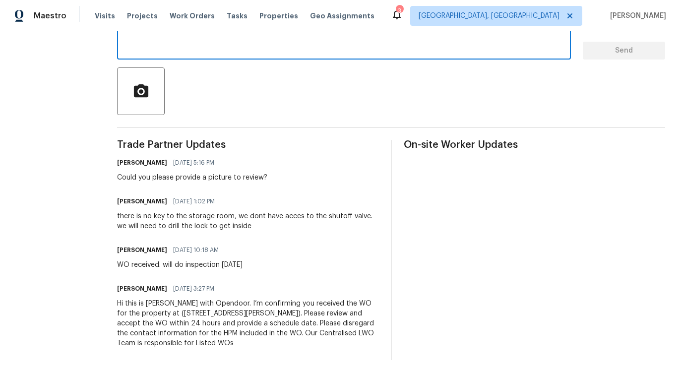
scroll to position [199, 0]
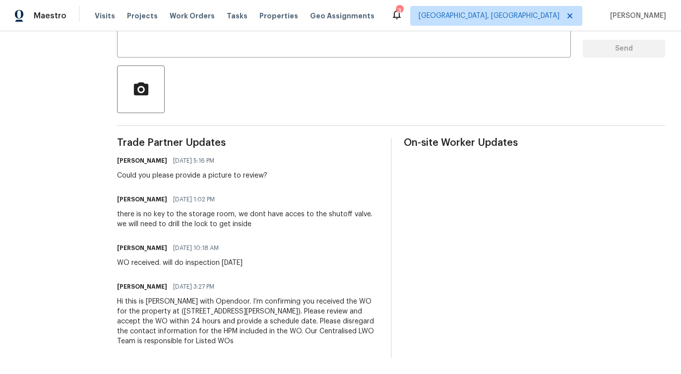
click at [239, 221] on div "there is no key to the storage room, we dont have acces to the shutoff valve. w…" at bounding box center [248, 219] width 262 height 20
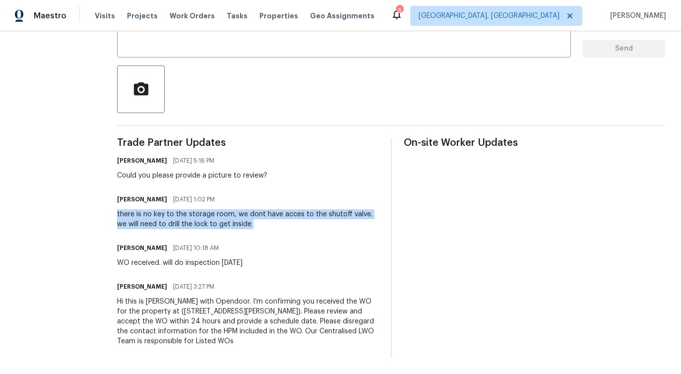
click at [239, 221] on div "there is no key to the storage room, we dont have acces to the shutoff valve. w…" at bounding box center [248, 219] width 262 height 20
copy div "there is no key to the storage room, we dont have acces to the shutoff valve. w…"
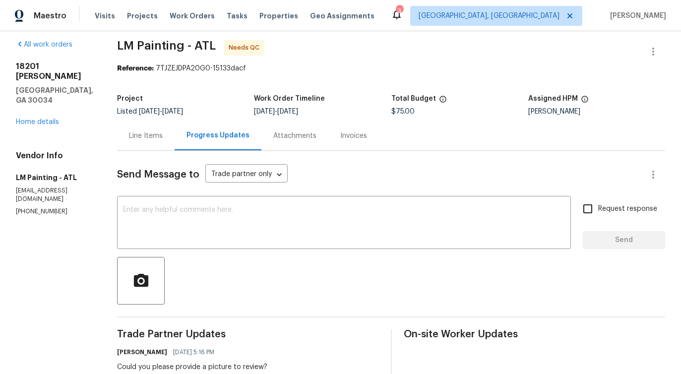
scroll to position [0, 0]
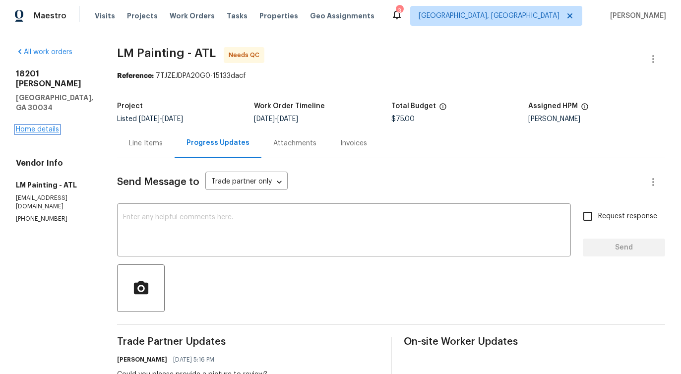
click at [42, 126] on link "Home details" at bounding box center [37, 129] width 43 height 7
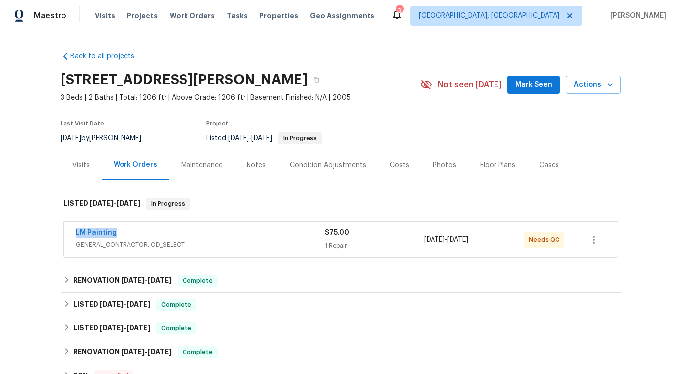
drag, startPoint x: 67, startPoint y: 233, endPoint x: 179, endPoint y: 232, distance: 112.0
click at [179, 232] on div "LM Painting GENERAL_CONTRACTOR, OD_SELECT $75.00 1 Repair 9/11/2025 - 9/13/2025…" at bounding box center [340, 240] width 553 height 36
copy link "LM Painting"
click at [108, 231] on link "LM Painting" at bounding box center [96, 232] width 41 height 7
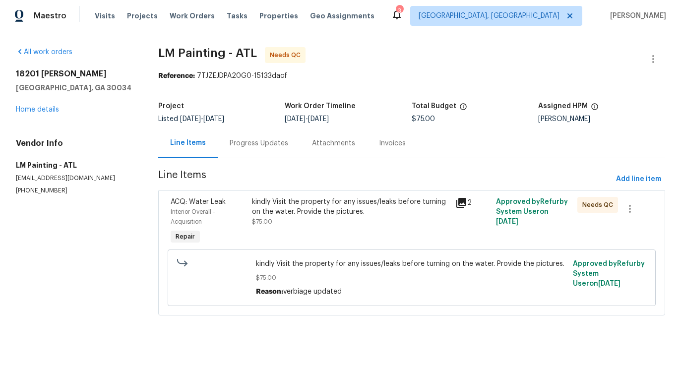
click at [299, 242] on div "kindly Visit the property for any issues/leaks before turning on the water. Pro…" at bounding box center [350, 222] width 203 height 56
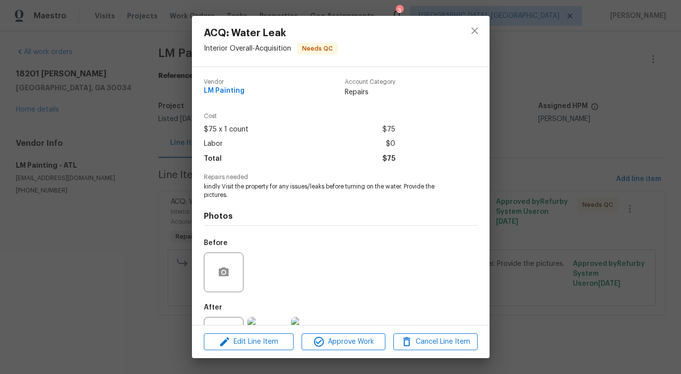
scroll to position [42, 0]
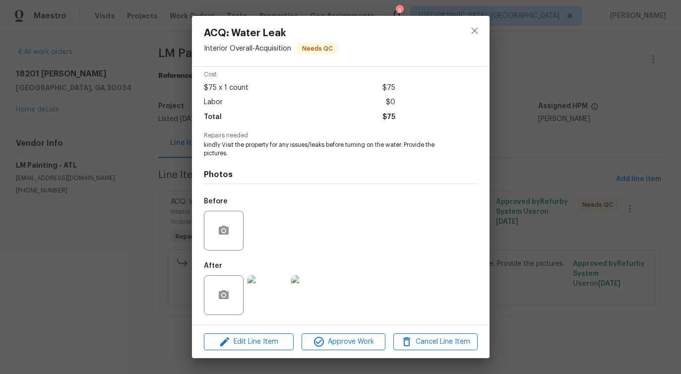
click at [264, 300] on img at bounding box center [267, 295] width 40 height 40
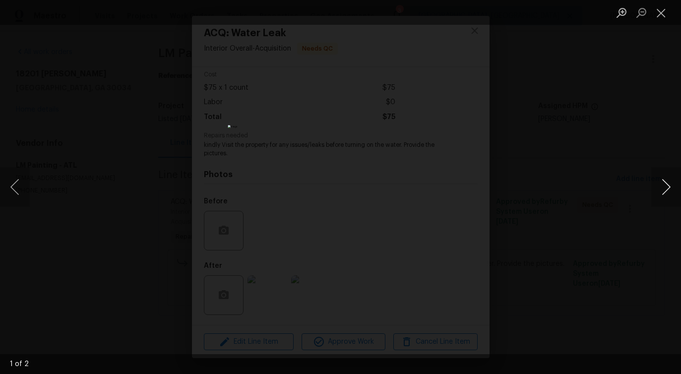
click at [663, 189] on button "Next image" at bounding box center [666, 187] width 30 height 40
click at [656, 13] on button "Close lightbox" at bounding box center [661, 12] width 20 height 17
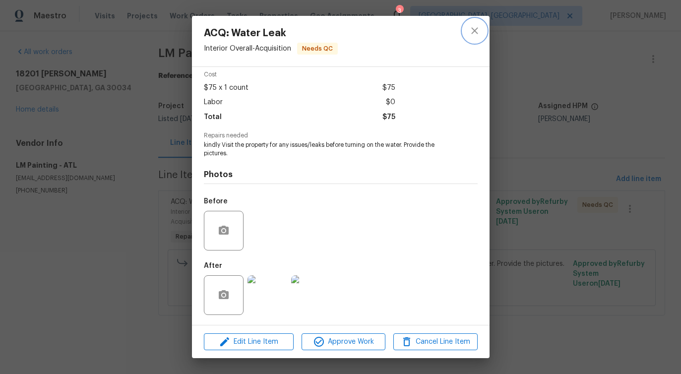
click at [479, 30] on icon "close" at bounding box center [474, 31] width 12 height 12
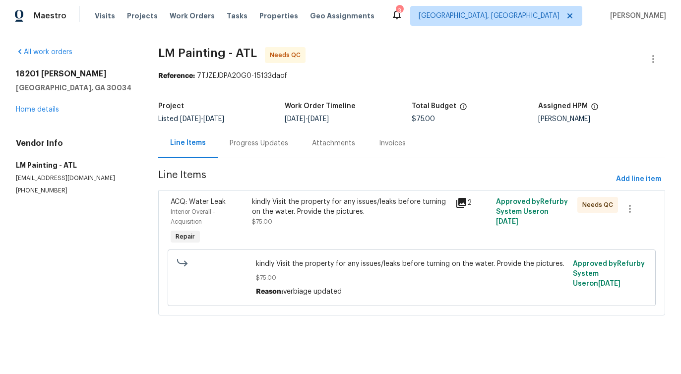
click at [246, 156] on div "Progress Updates" at bounding box center [259, 142] width 82 height 29
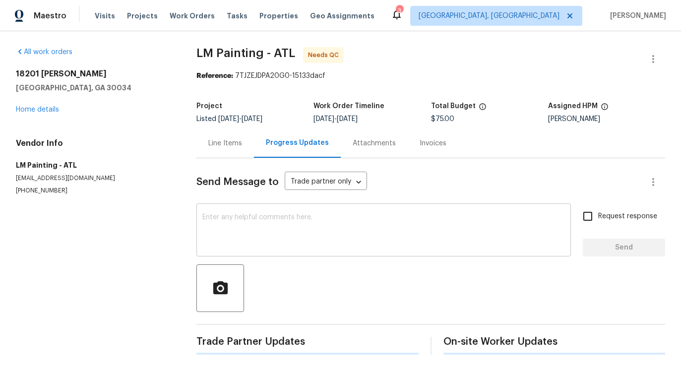
click at [258, 229] on textarea at bounding box center [383, 231] width 362 height 35
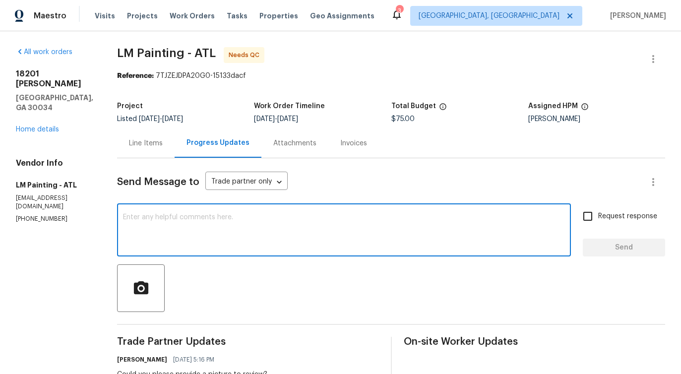
click at [163, 143] on div "Line Items" at bounding box center [146, 143] width 34 height 10
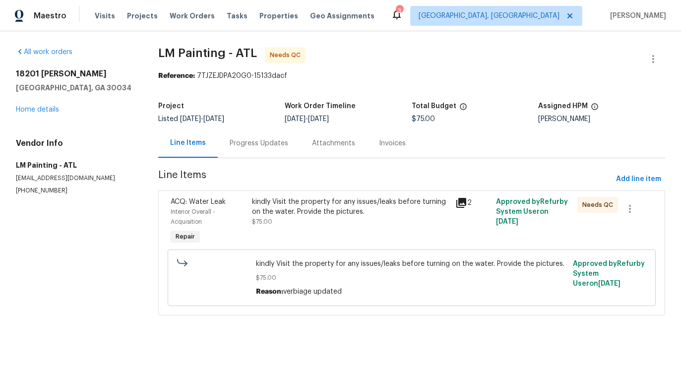
click at [257, 143] on div "Progress Updates" at bounding box center [259, 143] width 58 height 10
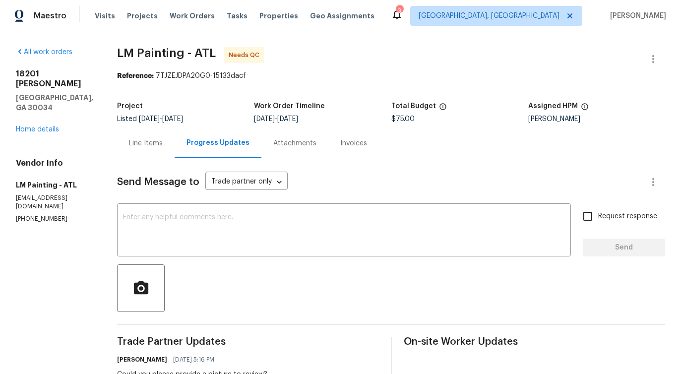
click at [247, 262] on div "Send Message to Trade partner only Trade partner only ​ x ​ Request response Se…" at bounding box center [391, 357] width 548 height 399
click at [255, 223] on textarea at bounding box center [344, 231] width 442 height 35
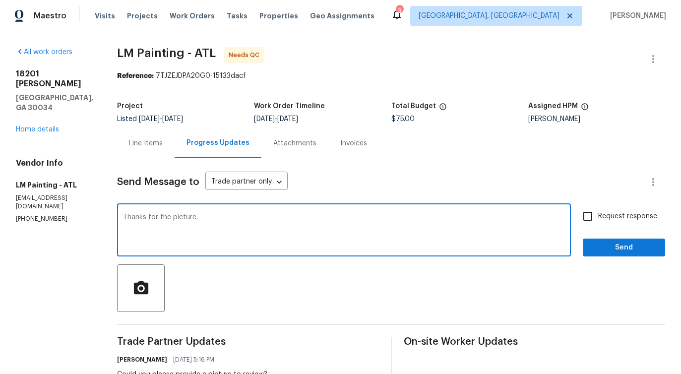
type textarea "Thanks for the picture."
click at [598, 246] on span "Send" at bounding box center [623, 247] width 66 height 12
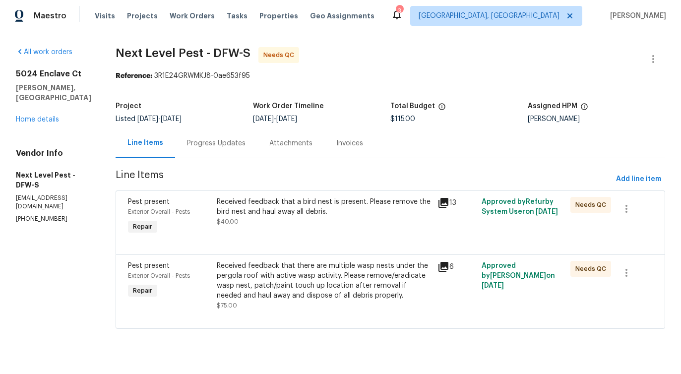
click at [213, 148] on div "Progress Updates" at bounding box center [216, 143] width 58 height 10
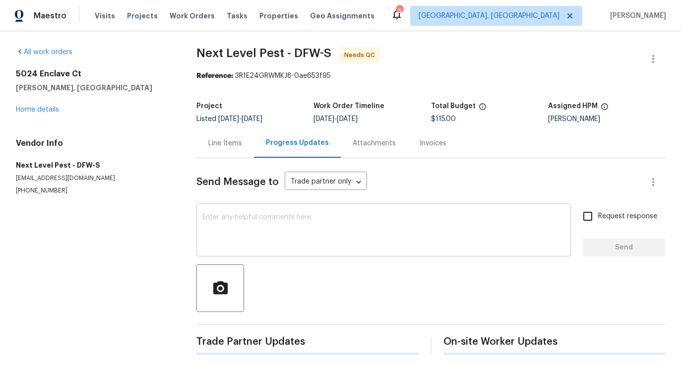
click at [251, 243] on textarea at bounding box center [383, 231] width 362 height 35
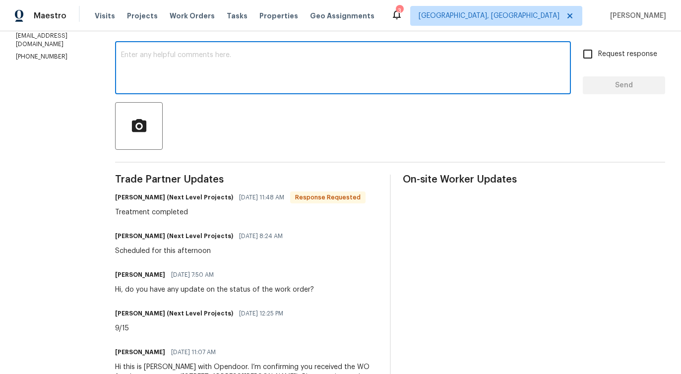
scroll to position [192, 0]
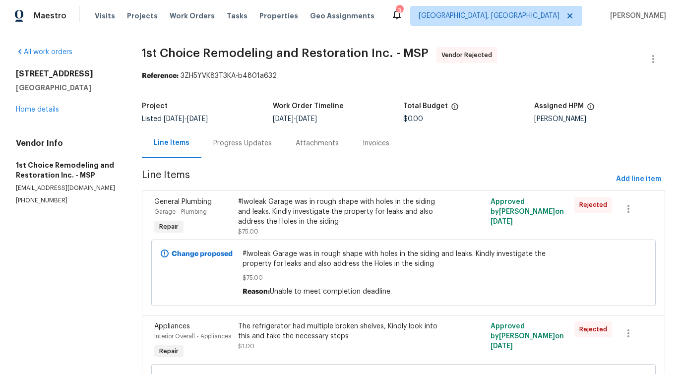
click at [226, 150] on div "Progress Updates" at bounding box center [242, 142] width 82 height 29
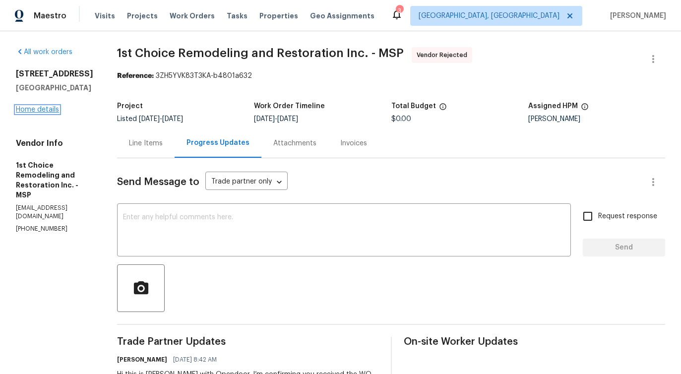
click at [42, 110] on link "Home details" at bounding box center [37, 109] width 43 height 7
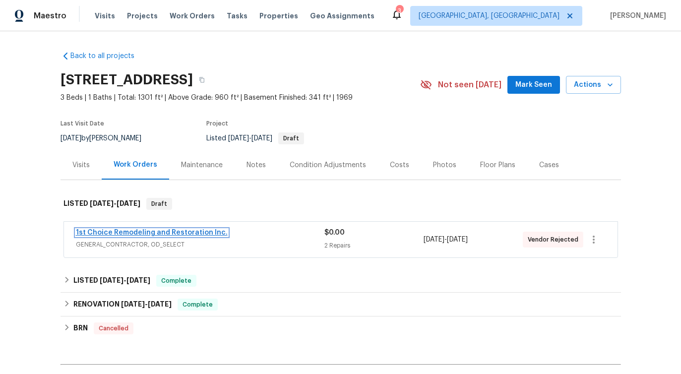
click at [164, 232] on link "1st Choice Remodeling and Restoration Inc." at bounding box center [152, 232] width 152 height 7
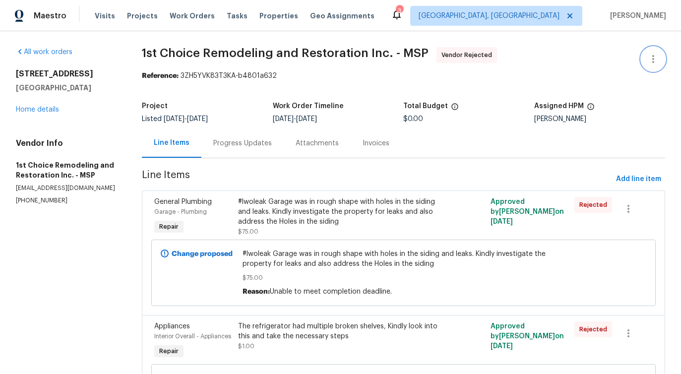
click at [653, 55] on icon "button" at bounding box center [653, 59] width 12 height 12
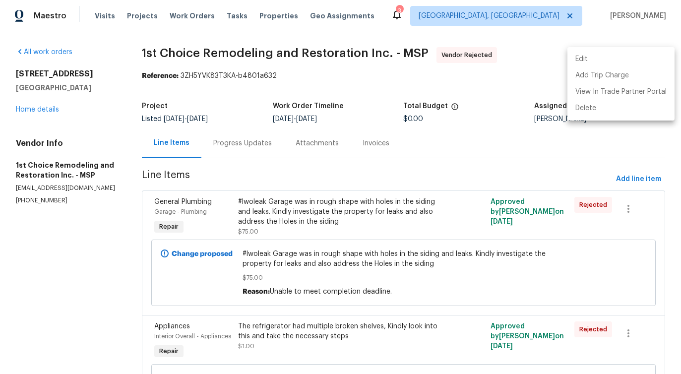
click at [599, 61] on li "Edit" at bounding box center [620, 59] width 107 height 16
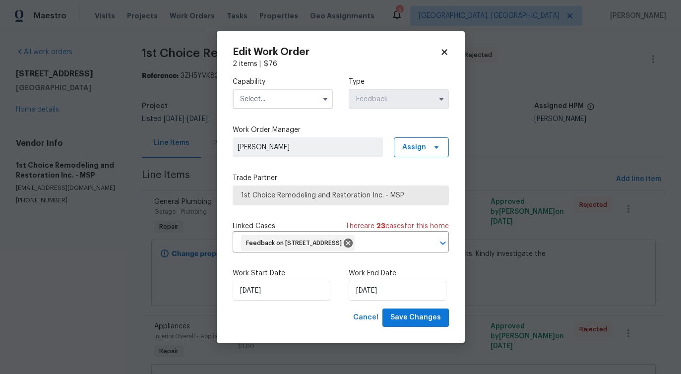
click at [310, 92] on input "text" at bounding box center [282, 99] width 100 height 20
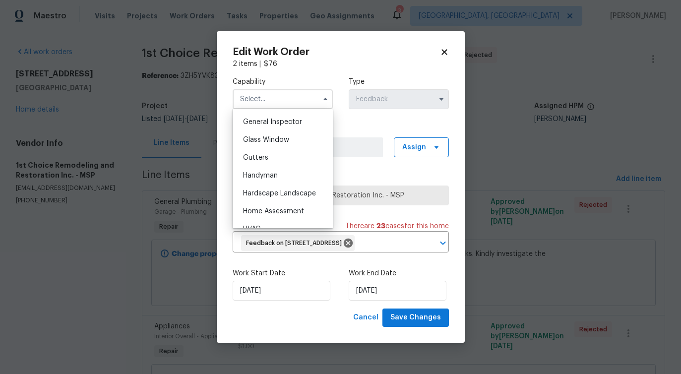
scroll to position [498, 0]
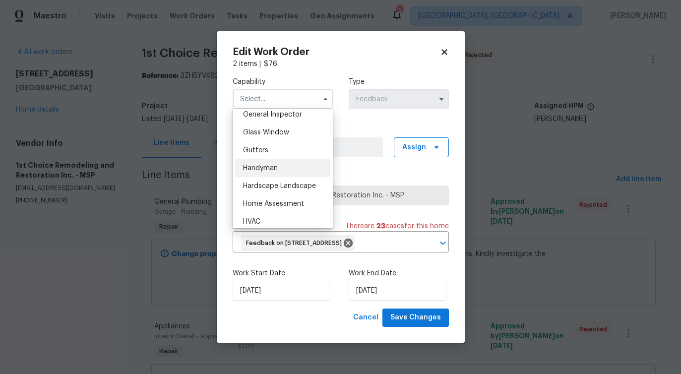
click at [299, 174] on div "Handyman" at bounding box center [282, 168] width 95 height 18
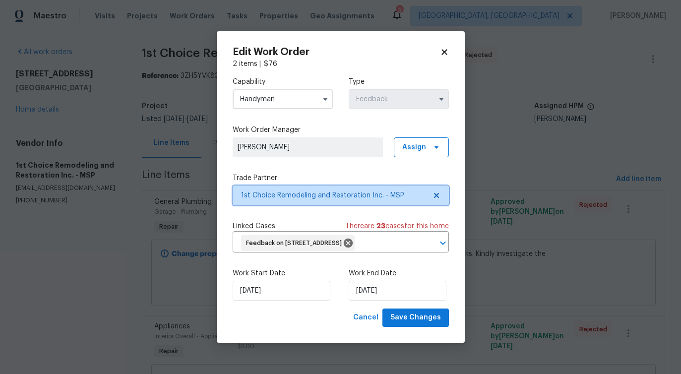
click at [332, 197] on span "1st Choice Remodeling and Restoration Inc. - MSP" at bounding box center [333, 195] width 185 height 10
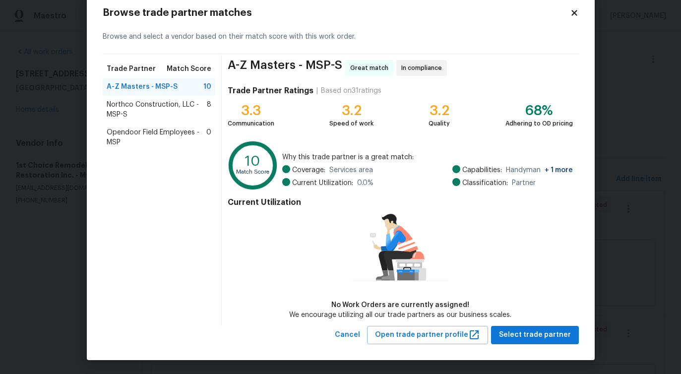
scroll to position [0, 0]
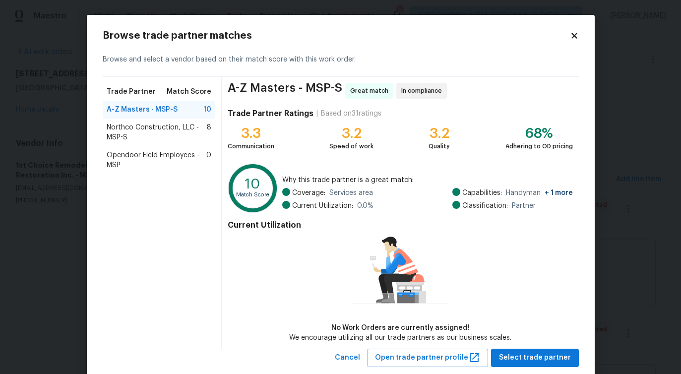
click at [135, 128] on span "Northco Construction, LLC - MSP-S" at bounding box center [157, 132] width 101 height 20
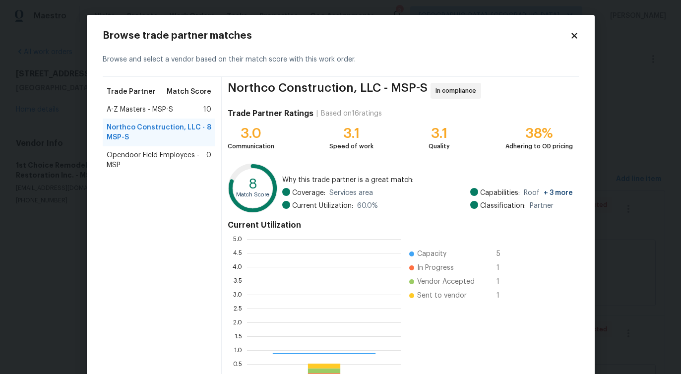
scroll to position [139, 154]
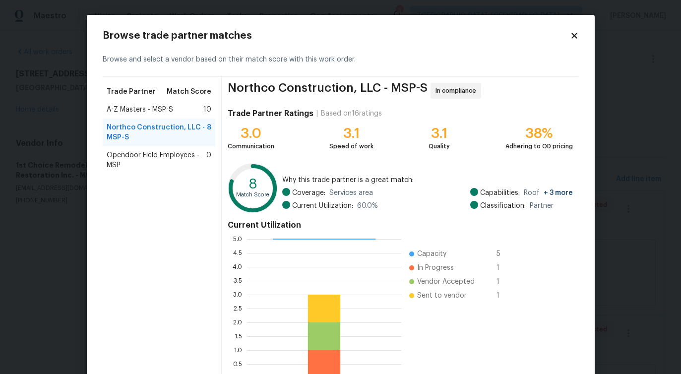
click at [134, 159] on span "Opendoor Field Employees - MSP" at bounding box center [157, 160] width 100 height 20
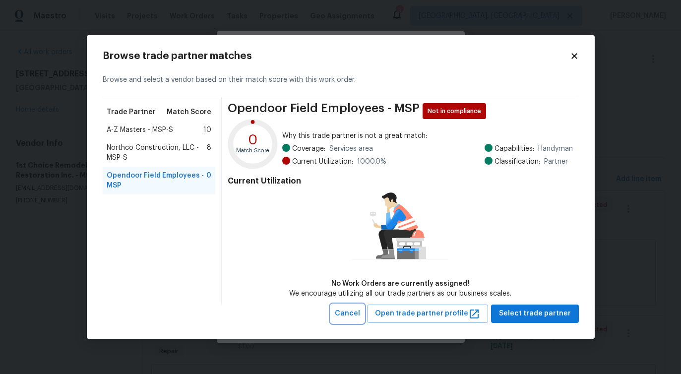
click at [359, 315] on span "Cancel" at bounding box center [347, 313] width 25 height 12
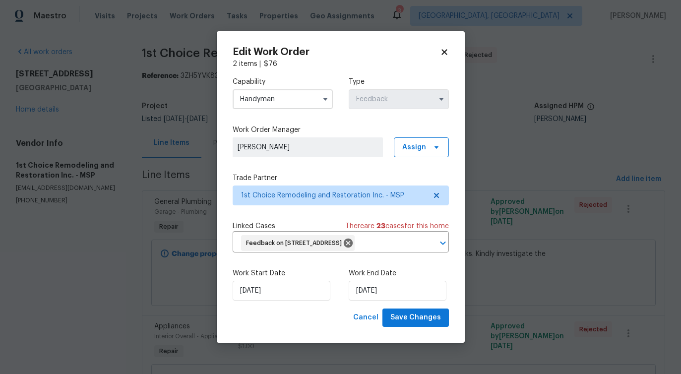
click at [309, 94] on input "Handyman" at bounding box center [282, 99] width 100 height 20
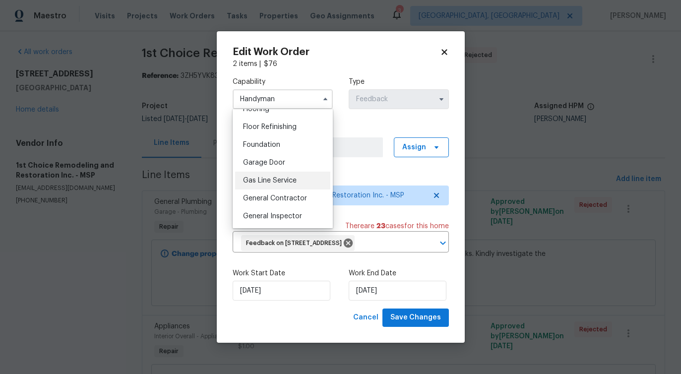
scroll to position [406, 0]
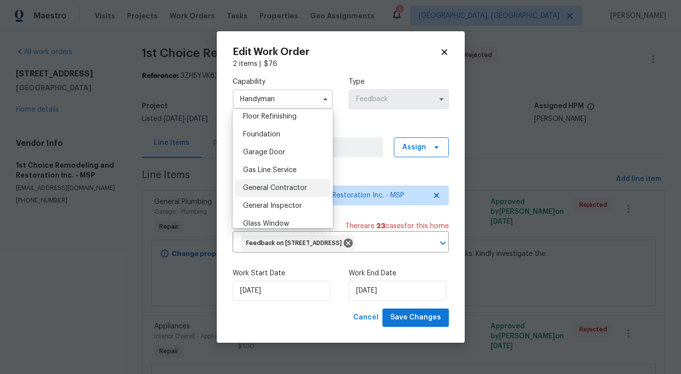
click at [285, 188] on span "General Contractor" at bounding box center [275, 187] width 64 height 7
type input "General Contractor"
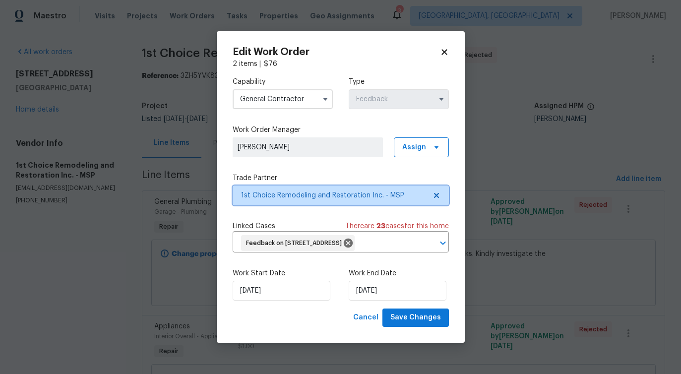
click at [317, 204] on span "1st Choice Remodeling and Restoration Inc. - MSP" at bounding box center [340, 195] width 216 height 20
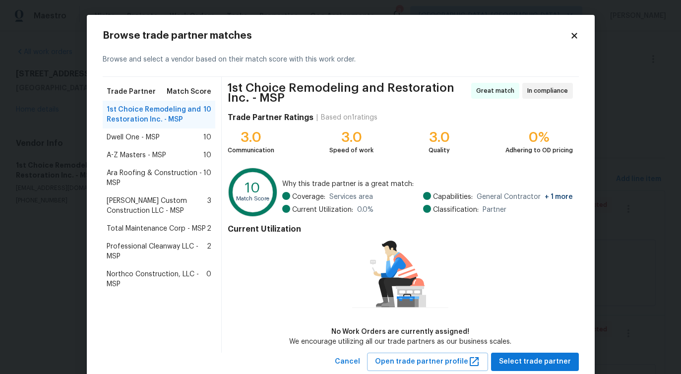
click at [149, 132] on span "Dwell One - MSP" at bounding box center [133, 137] width 53 height 10
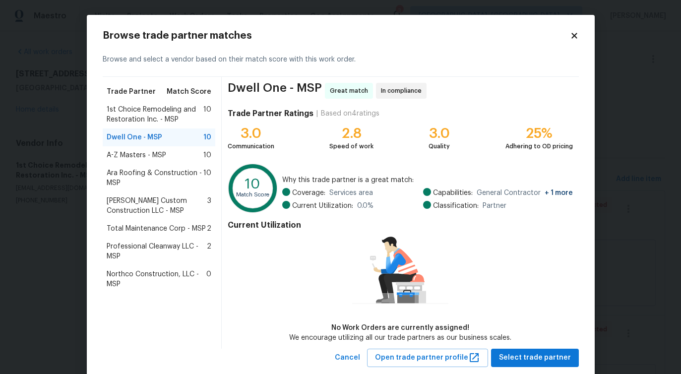
click at [139, 164] on div "Ara Roofing & Construction - MSP 10" at bounding box center [159, 178] width 113 height 28
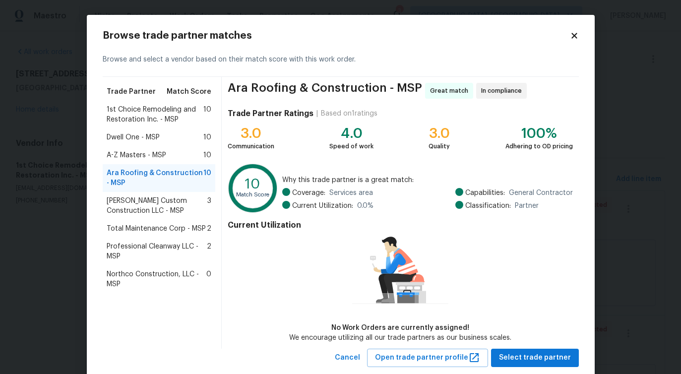
click at [141, 186] on span "Ara Roofing & Construction - MSP" at bounding box center [155, 178] width 97 height 20
click at [135, 205] on span "[PERSON_NAME] Custom Construction LLC - MSP" at bounding box center [157, 206] width 101 height 20
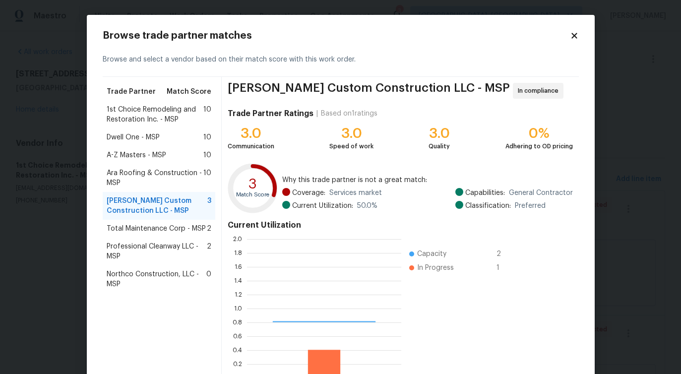
scroll to position [139, 154]
click at [142, 182] on span "Ara Roofing & Construction - MSP" at bounding box center [155, 178] width 97 height 20
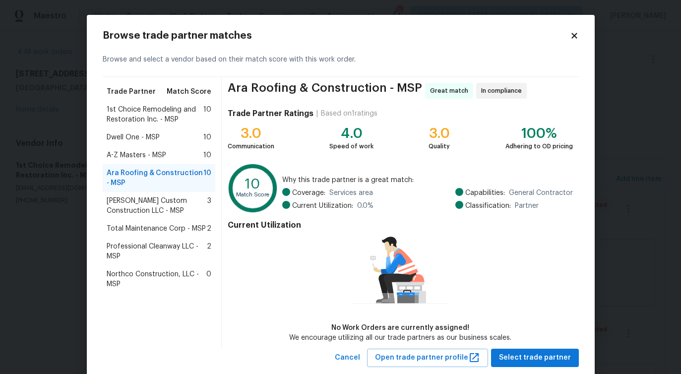
click at [150, 163] on div "A-Z Masters - MSP 10" at bounding box center [159, 155] width 113 height 18
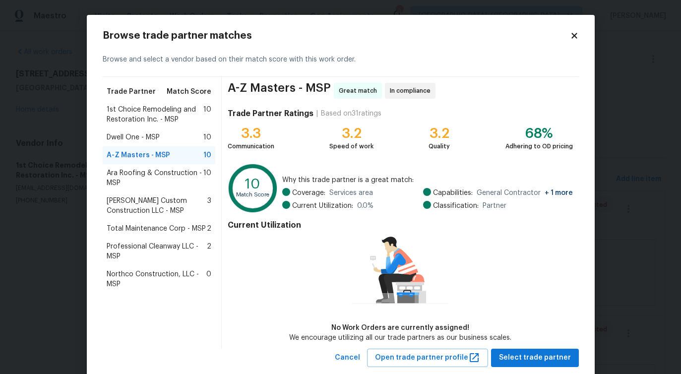
click at [143, 177] on span "Ara Roofing & Construction - MSP" at bounding box center [155, 178] width 97 height 20
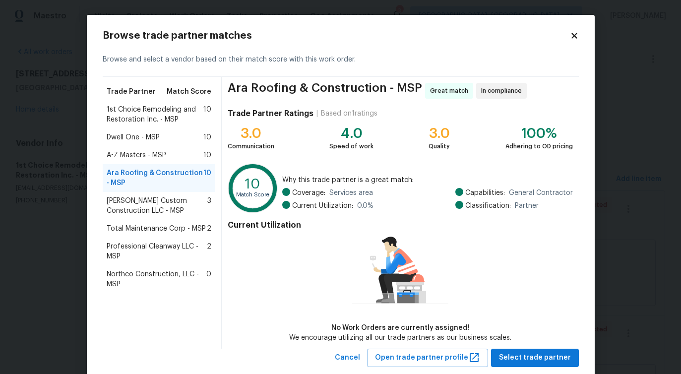
scroll to position [0, 0]
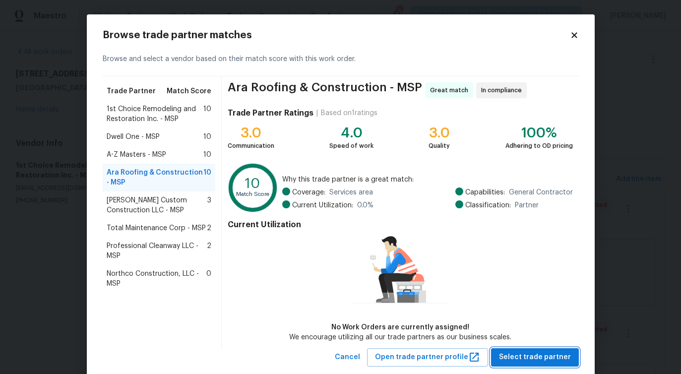
click at [530, 365] on button "Select trade partner" at bounding box center [535, 357] width 88 height 18
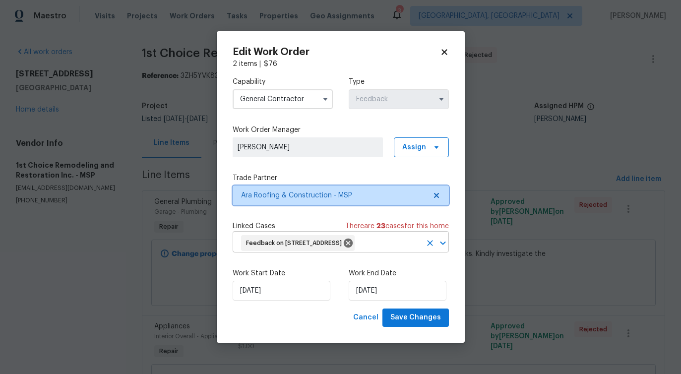
scroll to position [0, 0]
click at [428, 200] on span "Ara Roofing & Construction - MSP" at bounding box center [340, 195] width 216 height 20
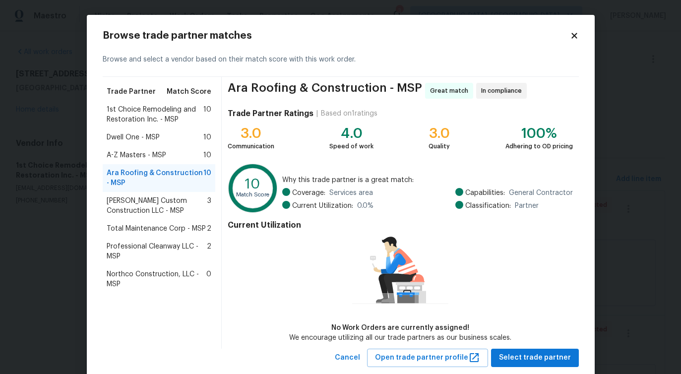
click at [132, 156] on span "A-Z Masters - MSP" at bounding box center [136, 155] width 59 height 10
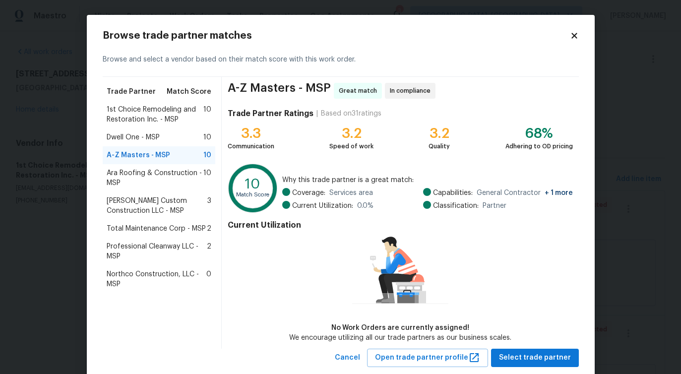
scroll to position [23, 0]
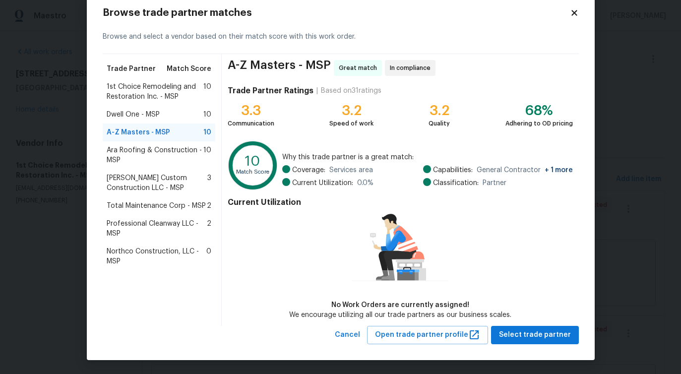
click at [190, 115] on div "Dwell One - MSP 10" at bounding box center [159, 115] width 105 height 10
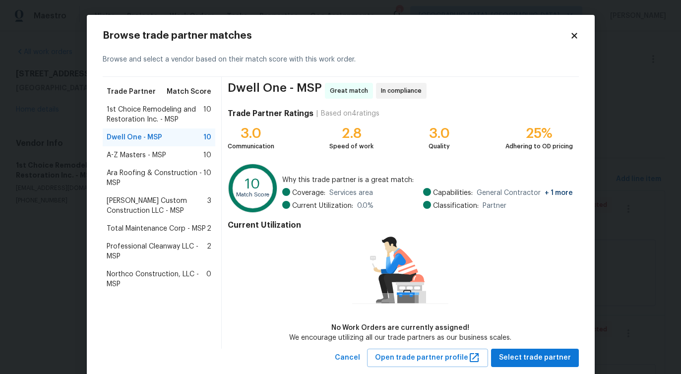
click at [174, 158] on div "A-Z Masters - MSP 10" at bounding box center [159, 155] width 105 height 10
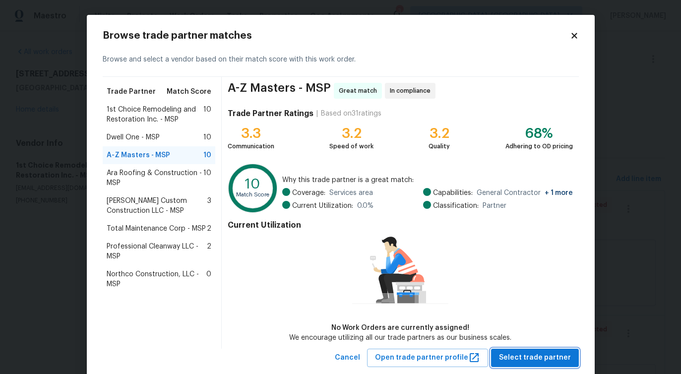
click at [523, 354] on span "Select trade partner" at bounding box center [535, 357] width 72 height 12
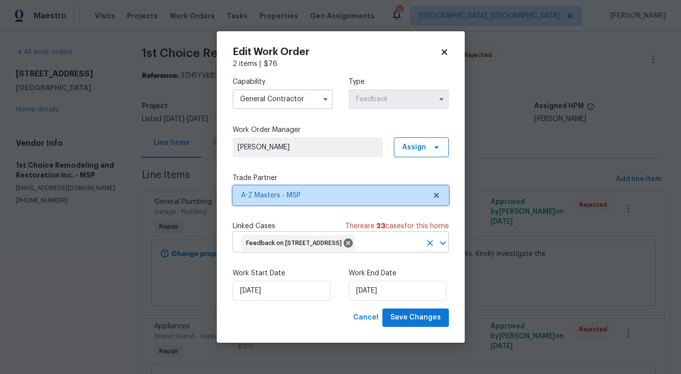
click at [302, 242] on span "Feedback on [STREET_ADDRESS]" at bounding box center [296, 243] width 100 height 8
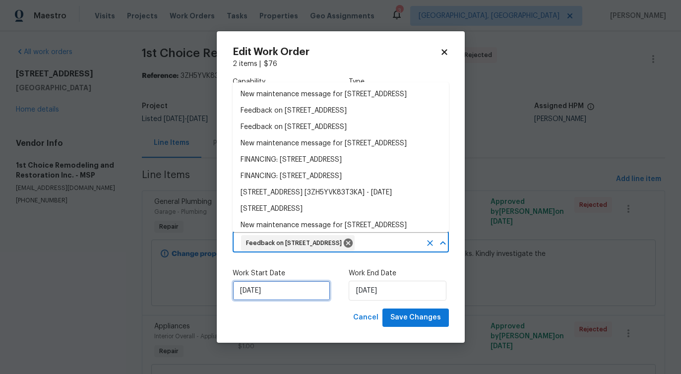
click at [256, 298] on input "[DATE]" at bounding box center [281, 291] width 98 height 20
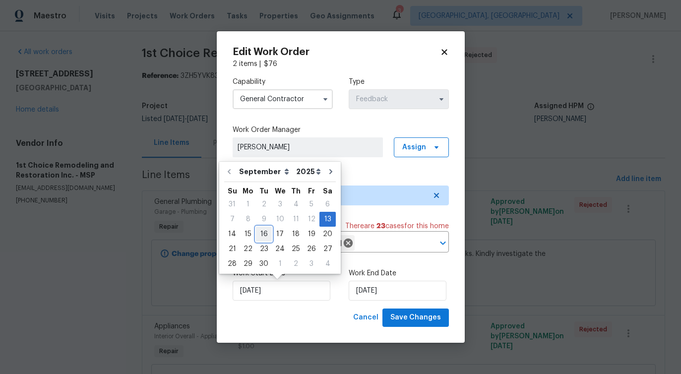
click at [259, 239] on div "16" at bounding box center [264, 234] width 16 height 14
type input "[DATE]"
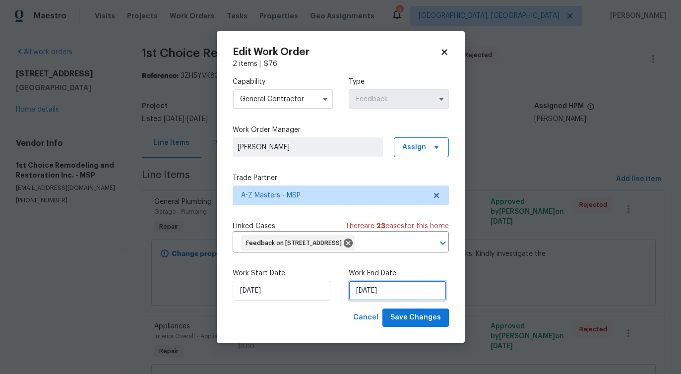
click at [371, 290] on input "[DATE]" at bounding box center [397, 291] width 98 height 20
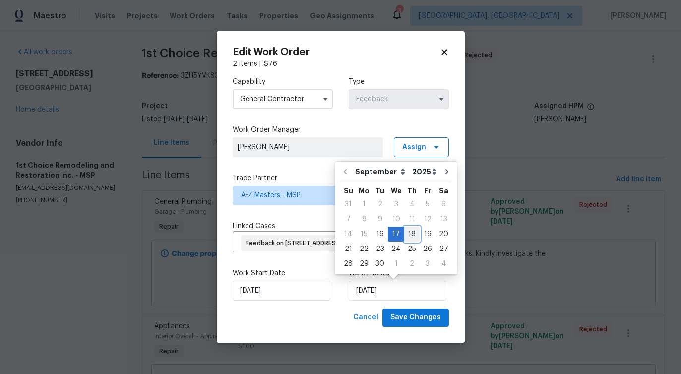
click at [413, 234] on div "18" at bounding box center [411, 234] width 15 height 14
type input "[DATE]"
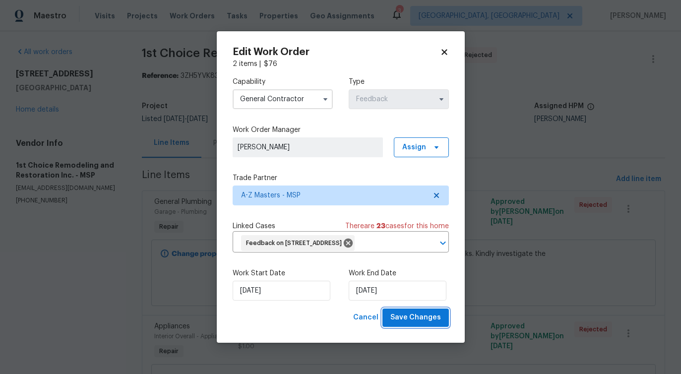
click at [427, 318] on span "Save Changes" at bounding box center [415, 317] width 51 height 12
click at [41, 223] on body "Maestro Visits Projects Work Orders Tasks Properties Geo Assignments [GEOGRAPHI…" at bounding box center [340, 187] width 681 height 374
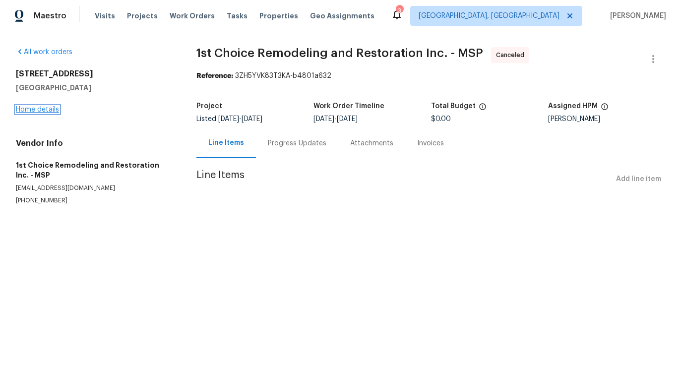
click at [35, 112] on link "Home details" at bounding box center [37, 109] width 43 height 7
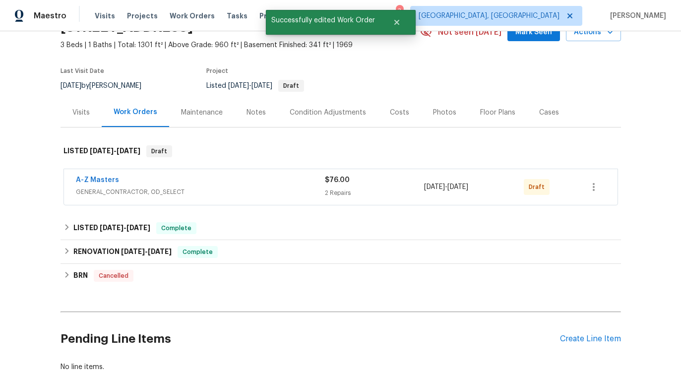
scroll to position [87, 0]
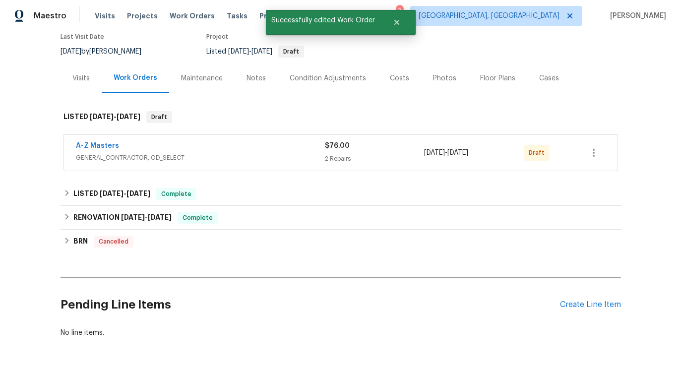
click at [98, 150] on span "A-Z Masters" at bounding box center [97, 146] width 43 height 10
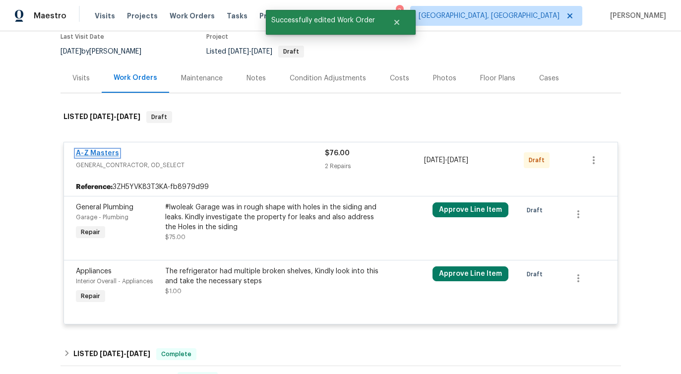
click at [97, 153] on link "A-Z Masters" at bounding box center [97, 153] width 43 height 7
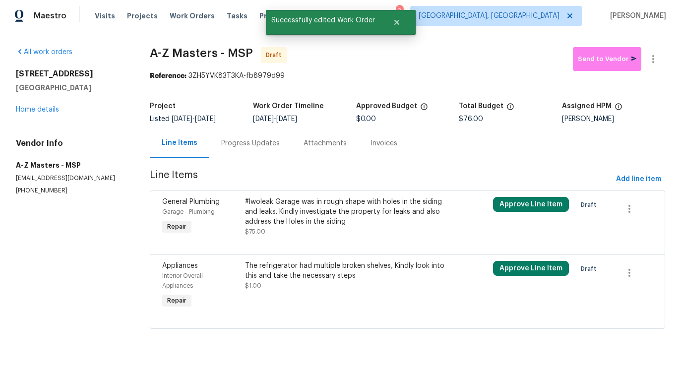
click at [297, 208] on div "#lwoleak Garage was in rough shape with holes in the siding and leaks. Kindly i…" at bounding box center [345, 212] width 201 height 30
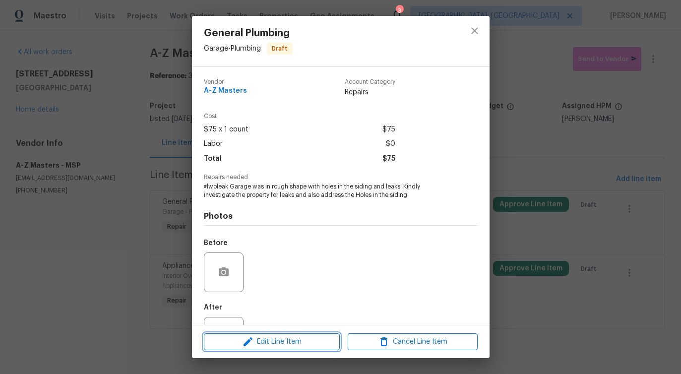
click at [279, 342] on span "Edit Line Item" at bounding box center [272, 342] width 130 height 12
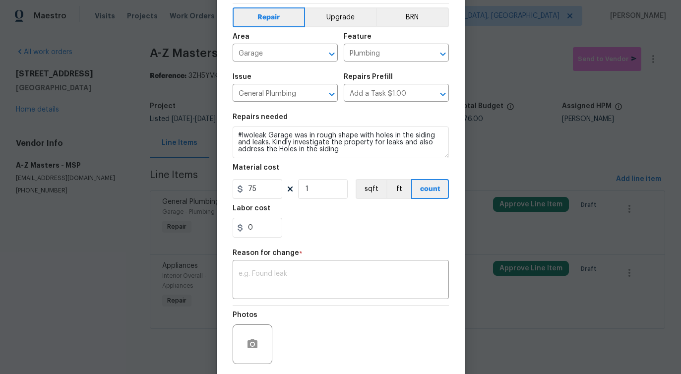
scroll to position [88, 0]
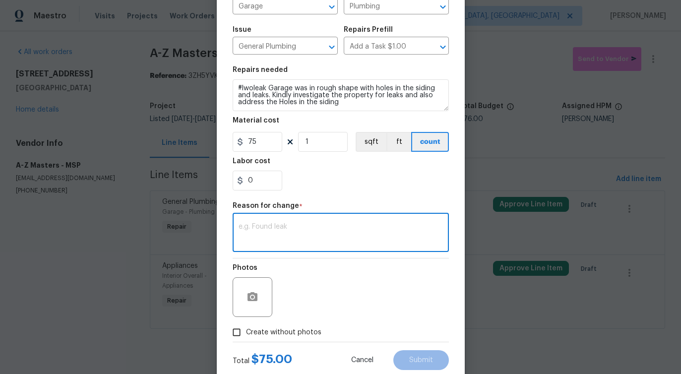
click at [274, 224] on textarea at bounding box center [340, 233] width 204 height 21
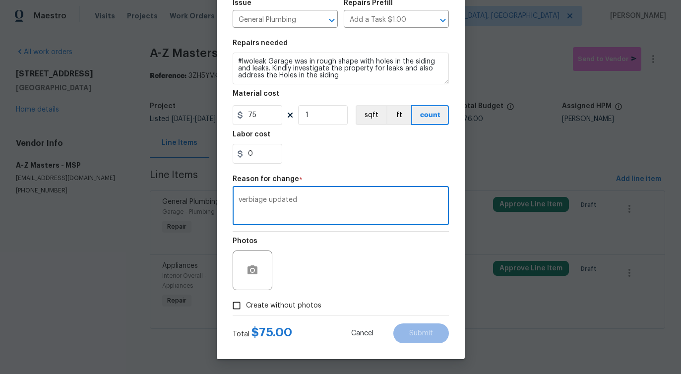
type textarea "verbiage updated"
click at [287, 313] on label "Create without photos" at bounding box center [274, 305] width 94 height 19
click at [246, 313] on input "Create without photos" at bounding box center [236, 305] width 19 height 19
checkbox input "true"
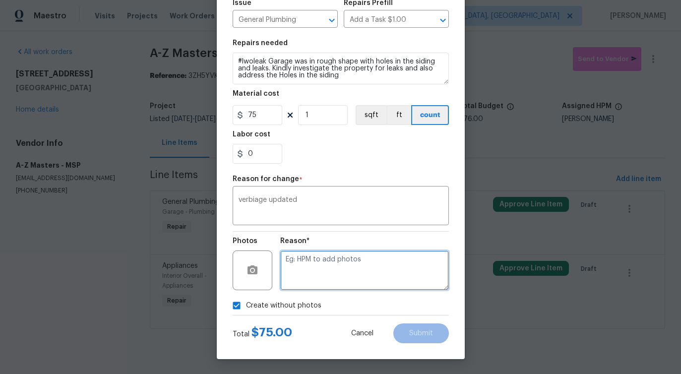
click at [337, 286] on textarea at bounding box center [364, 270] width 169 height 40
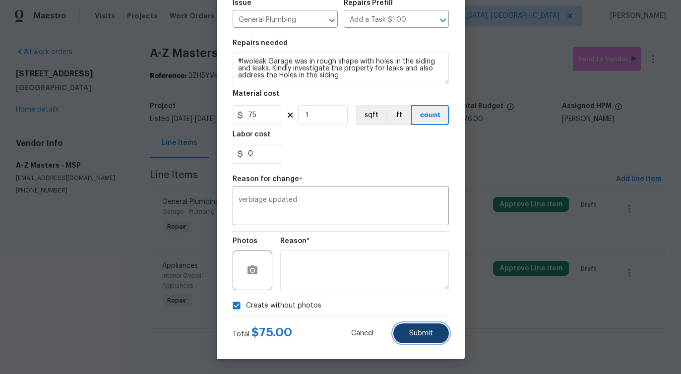
click at [433, 335] on button "Submit" at bounding box center [421, 333] width 56 height 20
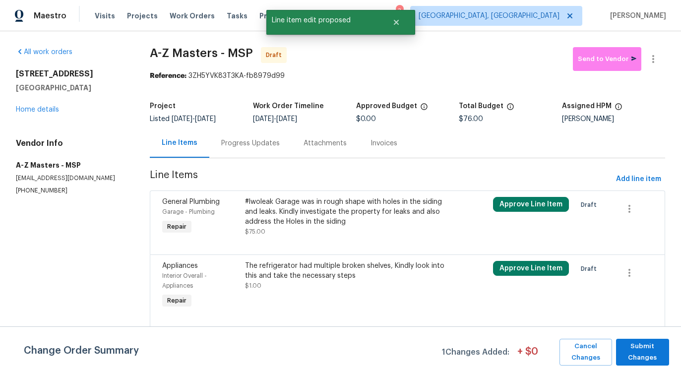
scroll to position [0, 0]
click at [636, 353] on span "Submit Changes" at bounding box center [642, 352] width 43 height 23
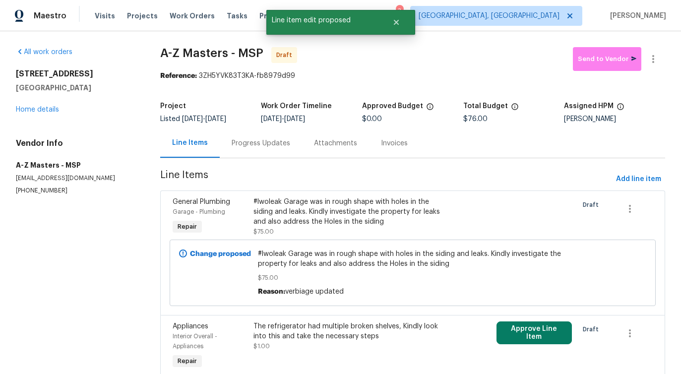
scroll to position [44, 0]
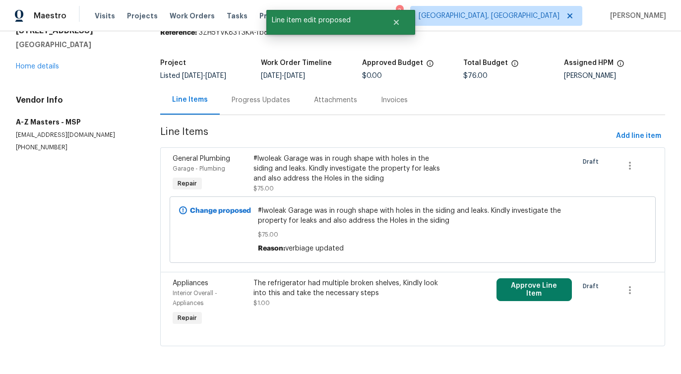
click at [336, 287] on div "The refrigerator had multiple broken shelves, Kindly look into this and take th…" at bounding box center [351, 288] width 197 height 20
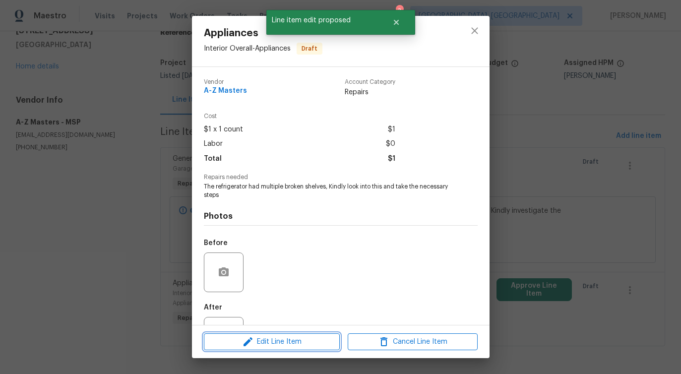
click at [293, 337] on span "Edit Line Item" at bounding box center [272, 342] width 130 height 12
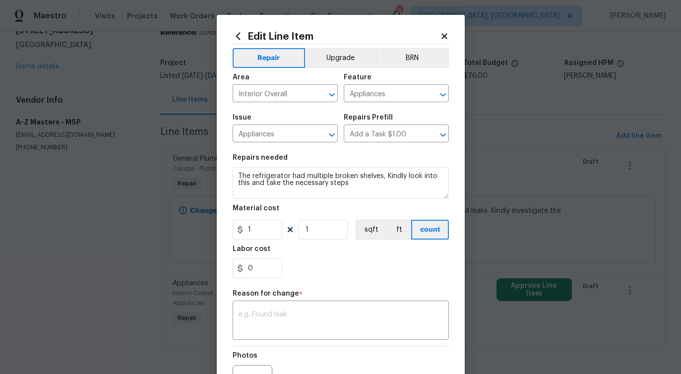
scroll to position [43, 0]
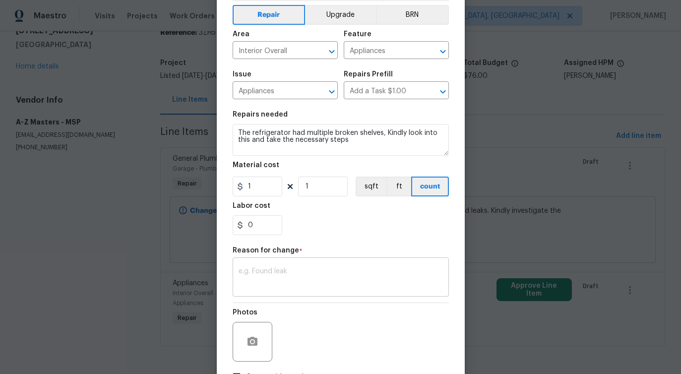
click at [302, 273] on textarea at bounding box center [340, 278] width 204 height 21
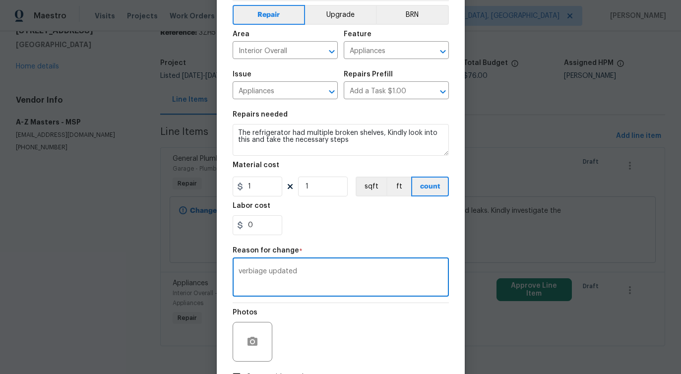
scroll to position [115, 0]
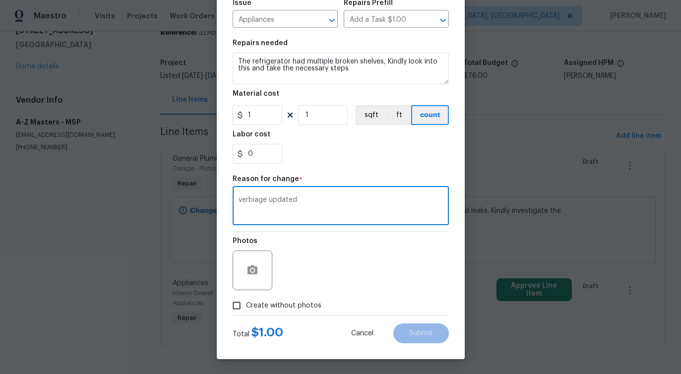
type textarea "verbiage updated"
click at [294, 309] on span "Create without photos" at bounding box center [283, 305] width 75 height 10
click at [246, 309] on input "Create without photos" at bounding box center [236, 305] width 19 height 19
checkbox input "true"
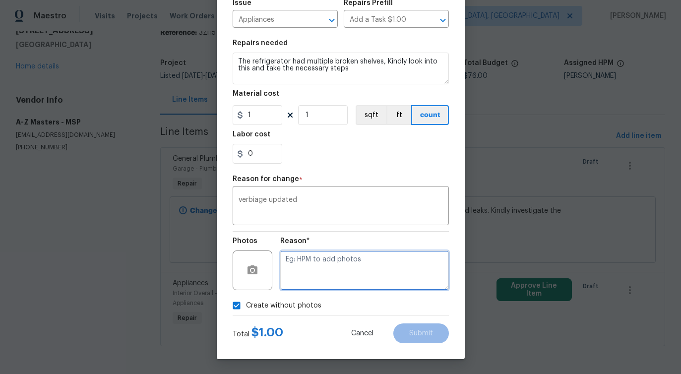
click at [324, 279] on textarea at bounding box center [364, 270] width 169 height 40
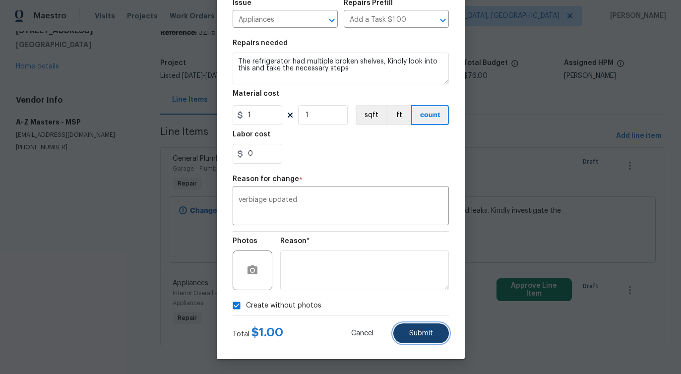
click at [405, 336] on button "Submit" at bounding box center [421, 333] width 56 height 20
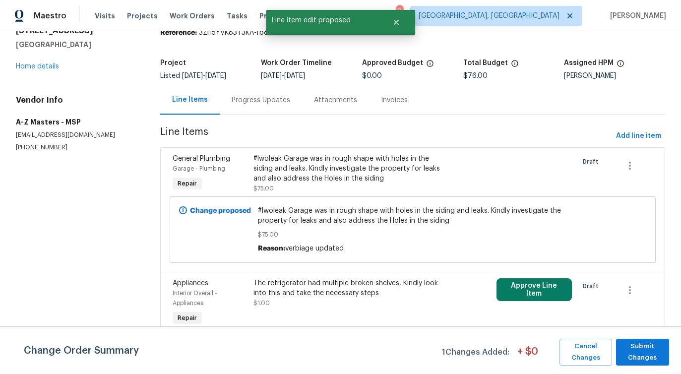
scroll to position [0, 0]
click at [637, 351] on span "Submit Changes" at bounding box center [642, 352] width 43 height 23
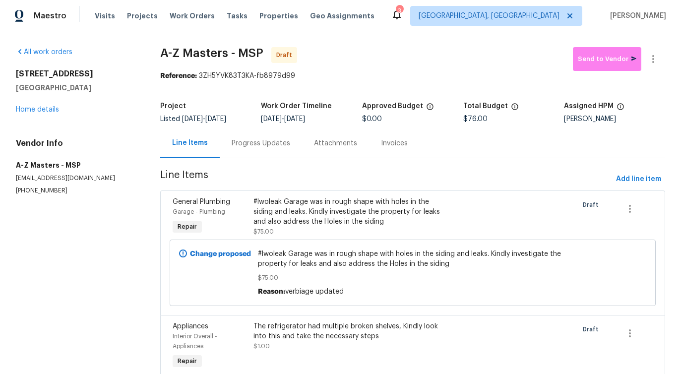
click at [258, 134] on div "Progress Updates" at bounding box center [261, 142] width 82 height 29
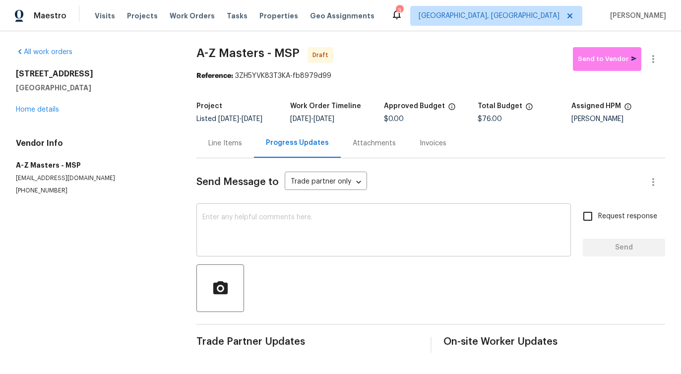
click at [347, 219] on textarea at bounding box center [383, 231] width 362 height 35
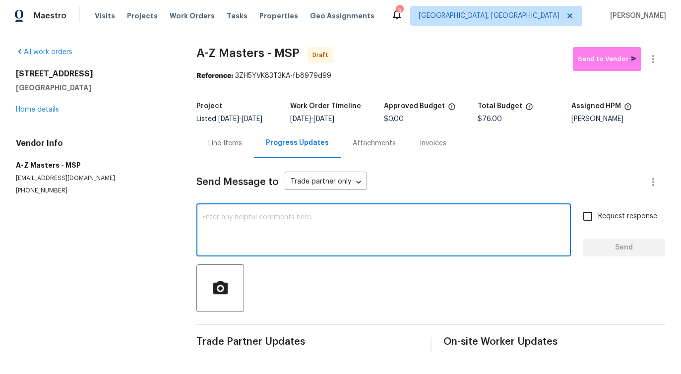
paste textarea "Hi this is [PERSON_NAME] with Opendoor. I’m confirming you received the WO for …"
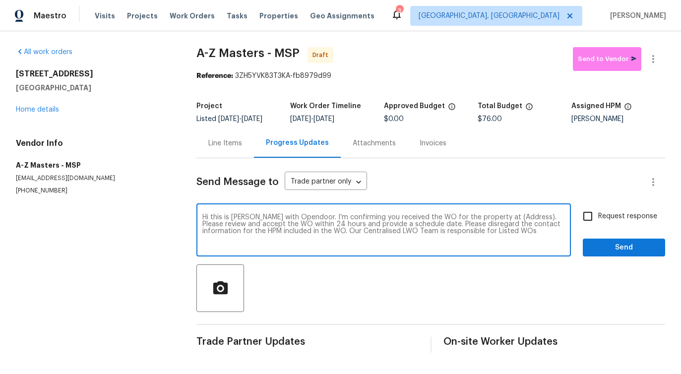
click at [500, 218] on textarea "Hi this is [PERSON_NAME] with Opendoor. I’m confirming you received the WO for …" at bounding box center [383, 231] width 362 height 35
paste textarea "[STREET_ADDRESS]"
type textarea "Hi this is [PERSON_NAME] with Opendoor. I’m confirming you received the WO for …"
click at [616, 209] on label "Request response" at bounding box center [617, 216] width 80 height 21
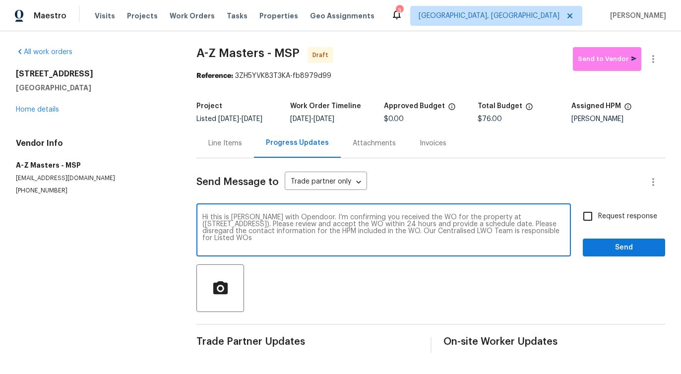
click at [598, 209] on input "Request response" at bounding box center [587, 216] width 21 height 21
checkbox input "true"
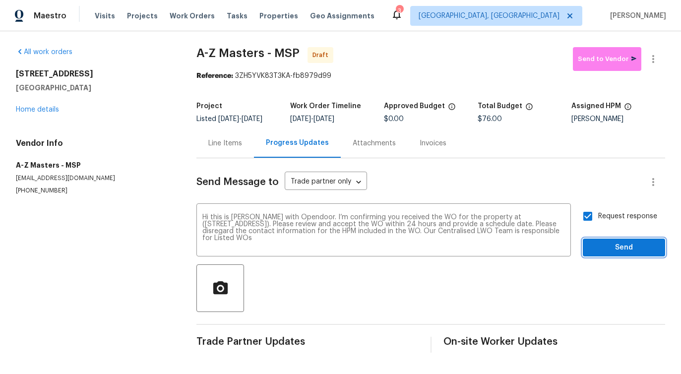
click at [613, 255] on button "Send" at bounding box center [623, 247] width 82 height 18
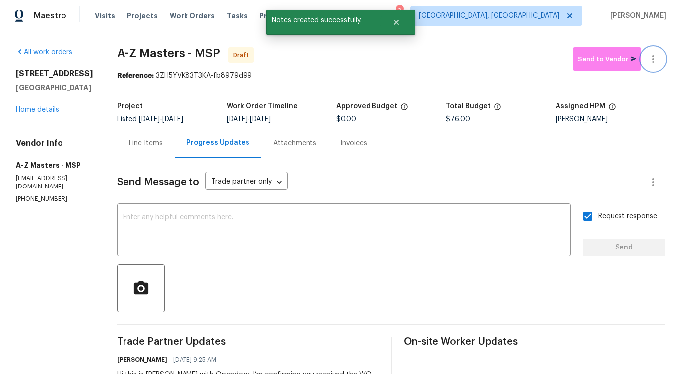
click at [653, 66] on button "button" at bounding box center [653, 59] width 24 height 24
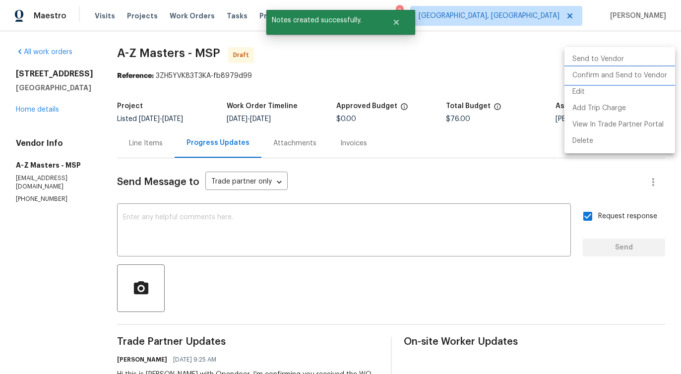
click at [608, 78] on li "Confirm and Send to Vendor" at bounding box center [619, 75] width 111 height 16
click at [359, 77] on div at bounding box center [340, 187] width 681 height 374
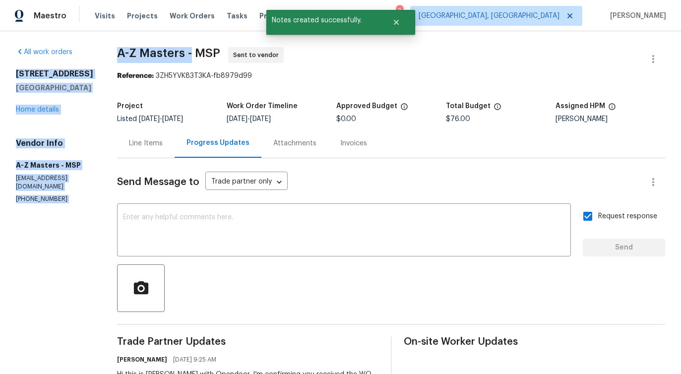
drag, startPoint x: 97, startPoint y: 52, endPoint x: 185, endPoint y: 52, distance: 88.2
click at [185, 52] on div "All work orders [STREET_ADDRESS] Home details Vendor Info A-Z Masters - MSP [EM…" at bounding box center [340, 238] width 681 height 415
click at [119, 50] on span "A-Z Masters - MSP" at bounding box center [168, 53] width 103 height 12
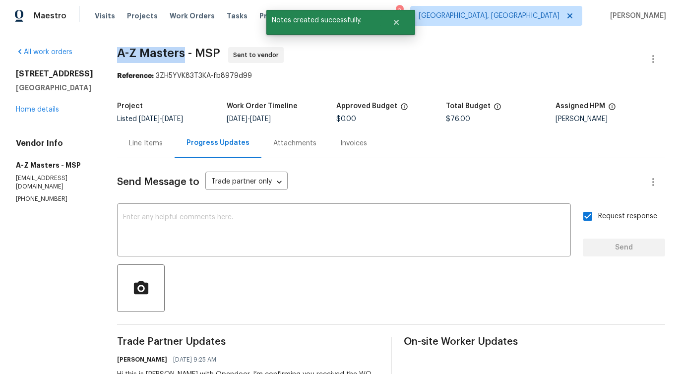
drag, startPoint x: 112, startPoint y: 51, endPoint x: 177, endPoint y: 53, distance: 66.0
click at [177, 53] on span "A-Z Masters - MSP" at bounding box center [168, 53] width 103 height 12
copy span "A-Z Masters"
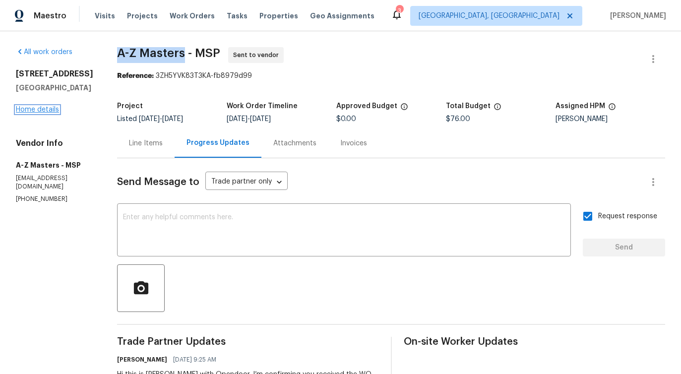
click at [43, 112] on link "Home details" at bounding box center [37, 109] width 43 height 7
